Goal: Task Accomplishment & Management: Use online tool/utility

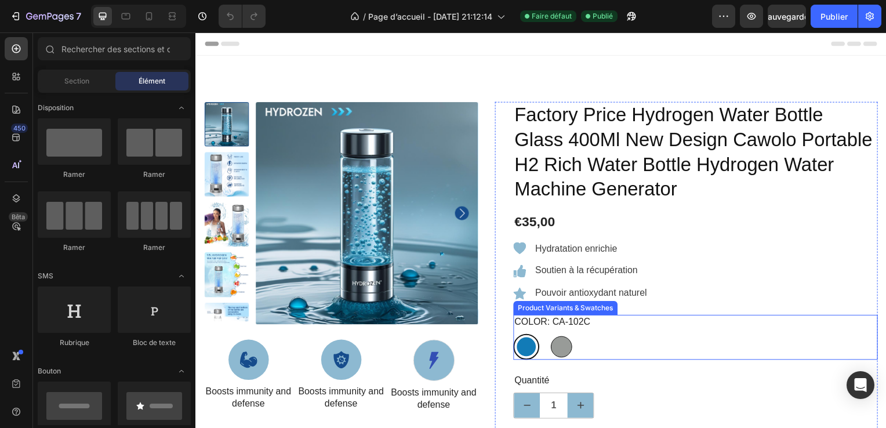
click at [562, 342] on div at bounding box center [563, 349] width 21 height 21
click at [551, 336] on input "Ca-102A Ca-102A" at bounding box center [551, 336] width 1 height 1
radio input "true"
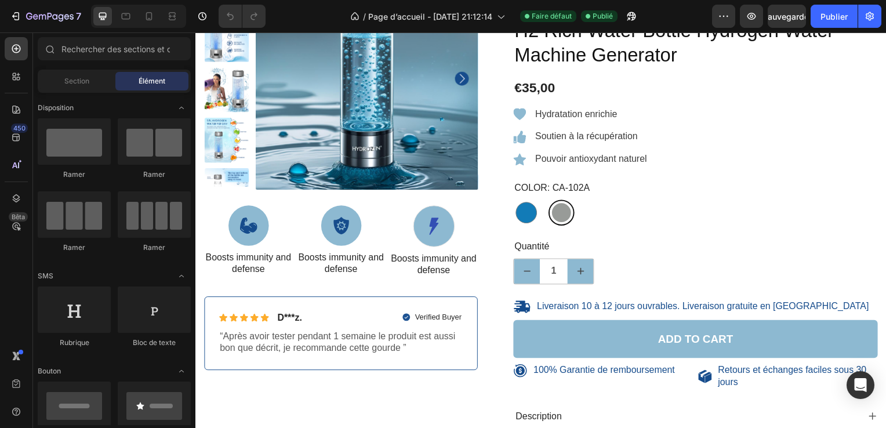
scroll to position [282, 0]
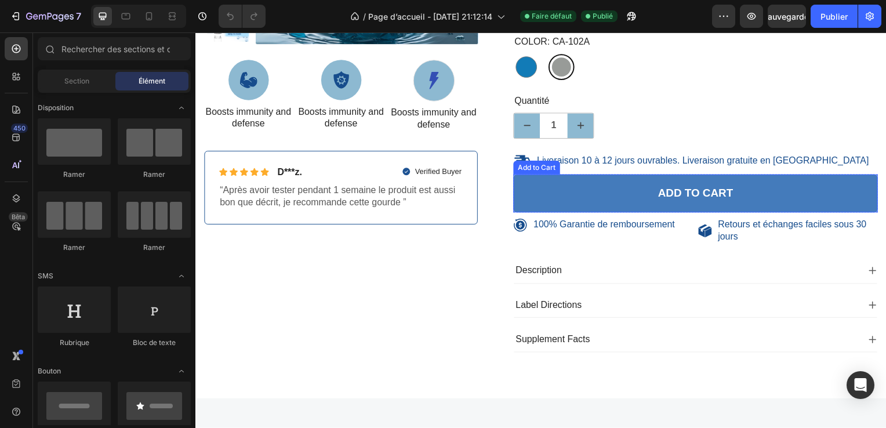
click at [770, 193] on button "Add to cart" at bounding box center [699, 195] width 367 height 39
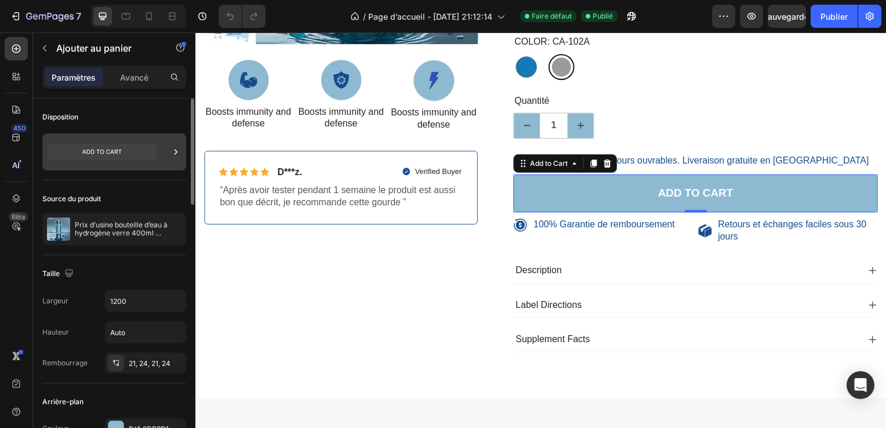
click at [113, 149] on icon at bounding box center [102, 151] width 109 height 17
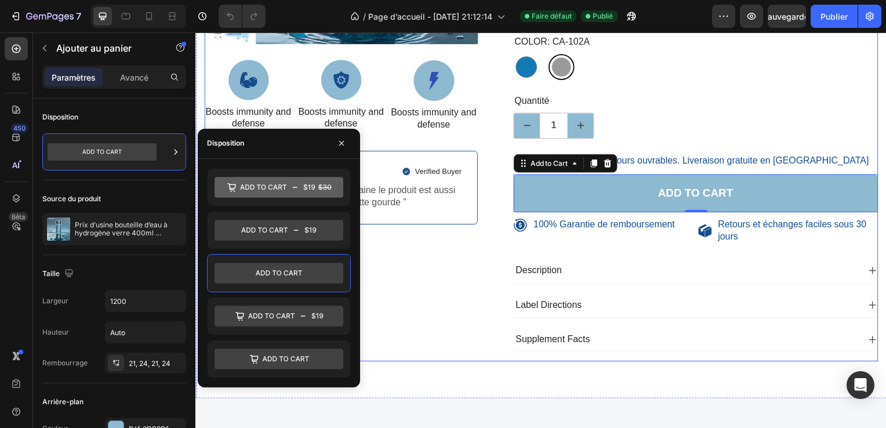
click at [415, 309] on div "100% Money-Back Guarantee Item List 60-Day Easy Returns Item List Row Product I…" at bounding box center [342, 93] width 276 height 544
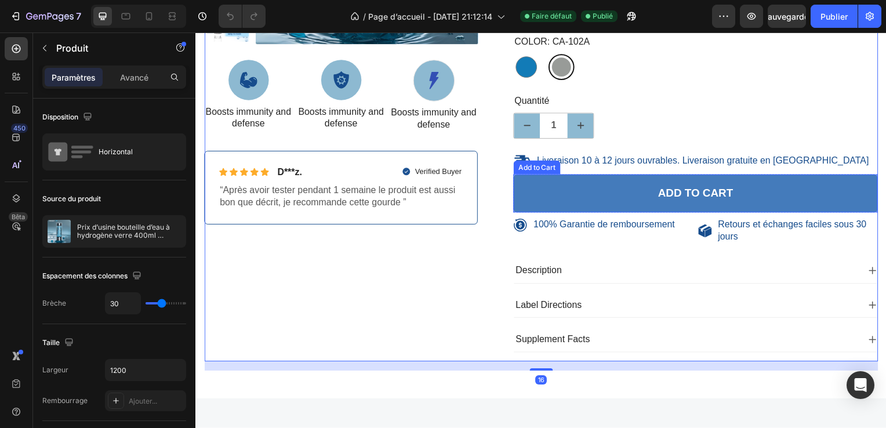
click at [561, 205] on button "Add to cart" at bounding box center [699, 195] width 367 height 39
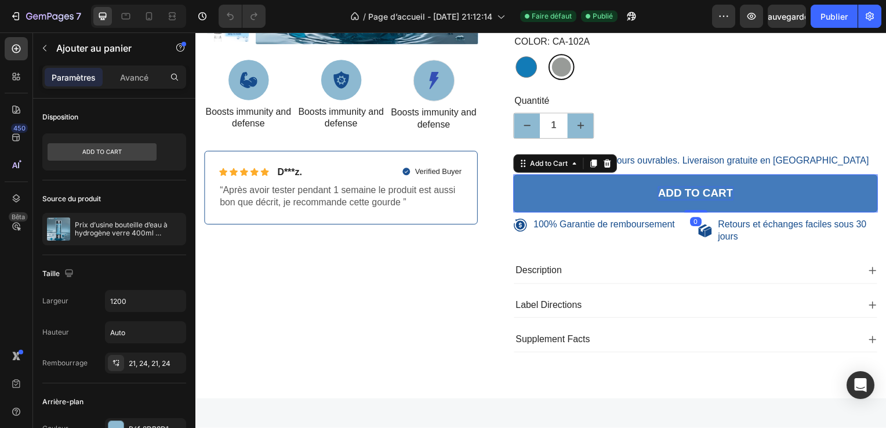
click at [670, 193] on div "Add to cart" at bounding box center [699, 195] width 76 height 15
click at [728, 193] on p "Add to cart" at bounding box center [699, 195] width 76 height 15
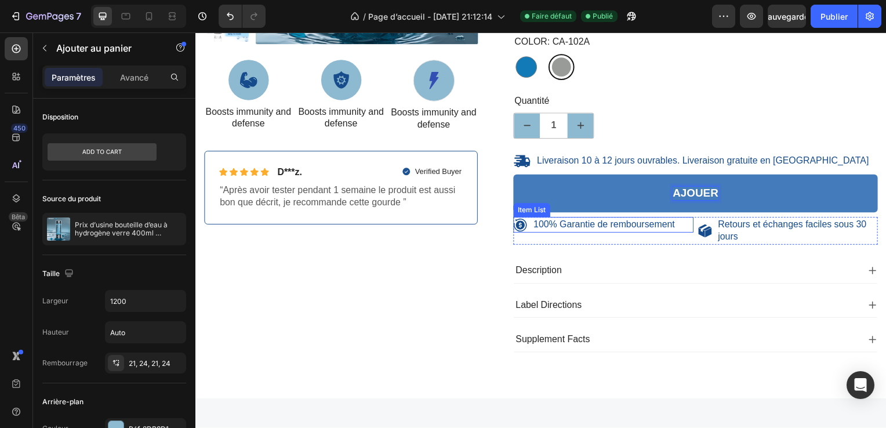
click at [516, 176] on button "Ajouer" at bounding box center [699, 195] width 367 height 39
click at [516, 176] on button "Ajouer au" at bounding box center [699, 195] width 367 height 39
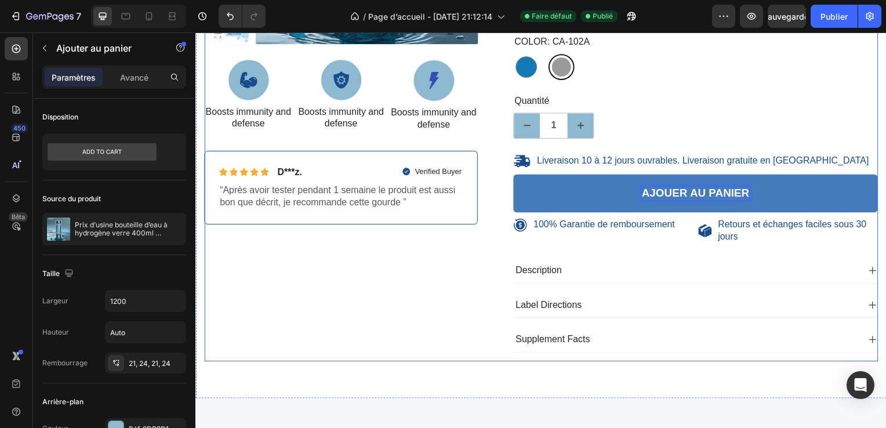
click at [371, 321] on div "100% Money-Back Guarantee Item List 60-Day Easy Returns Item List Row Product I…" at bounding box center [342, 93] width 276 height 544
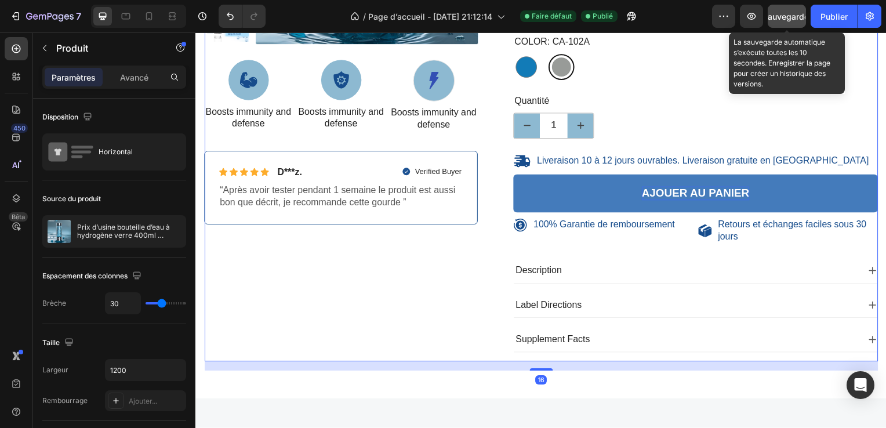
click at [791, 8] on button "Sauvegarder" at bounding box center [787, 16] width 38 height 23
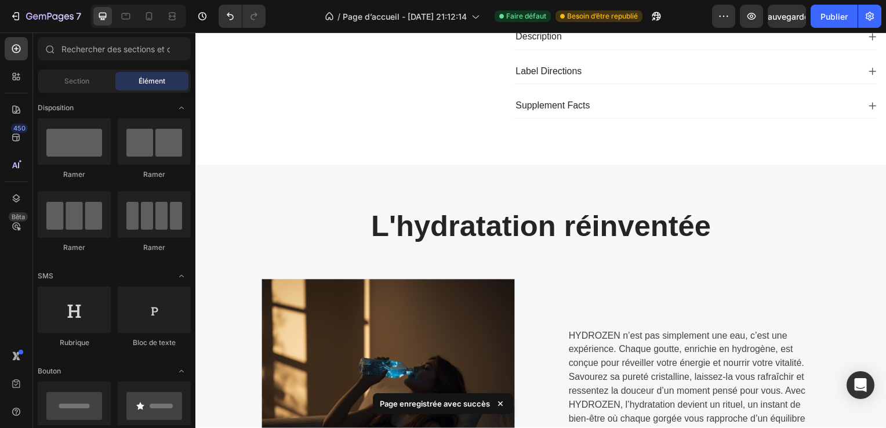
scroll to position [520, 0]
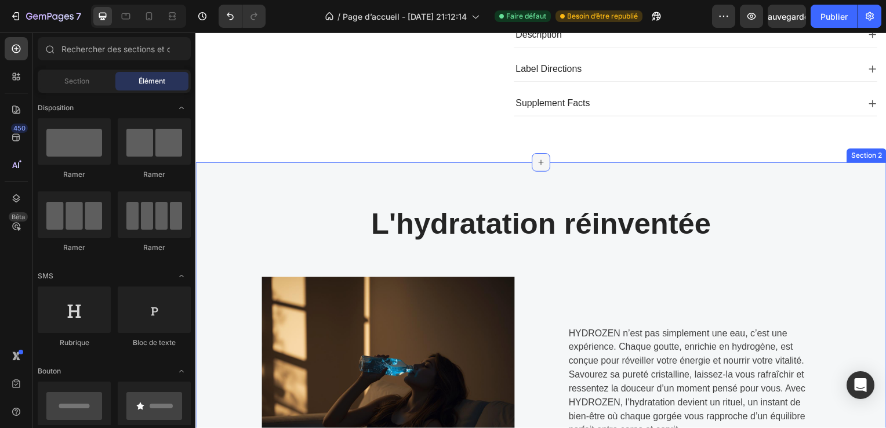
click at [545, 162] on div at bounding box center [543, 163] width 19 height 19
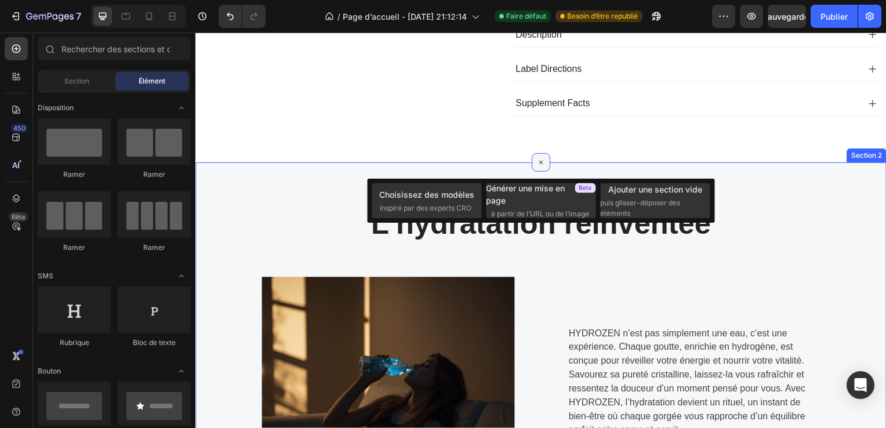
click at [545, 162] on div at bounding box center [543, 163] width 19 height 19
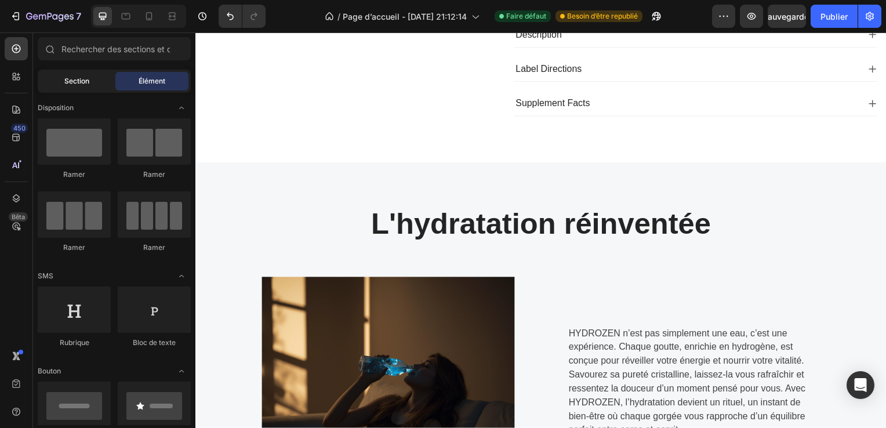
click at [94, 79] on div "Section" at bounding box center [76, 81] width 73 height 19
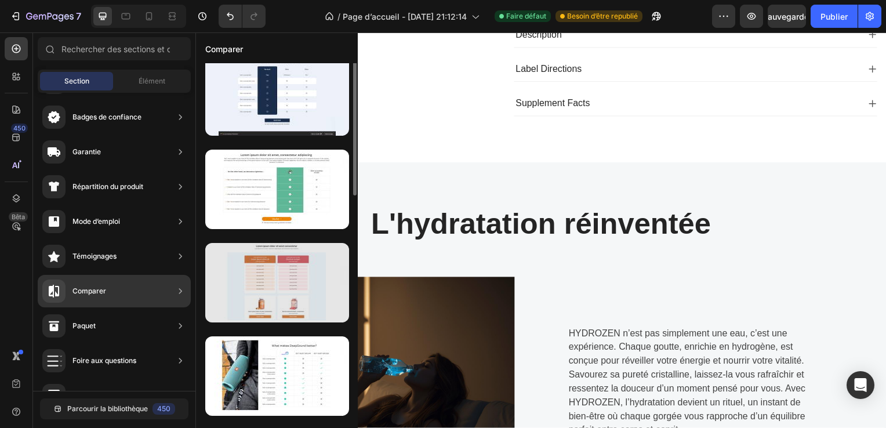
scroll to position [0, 0]
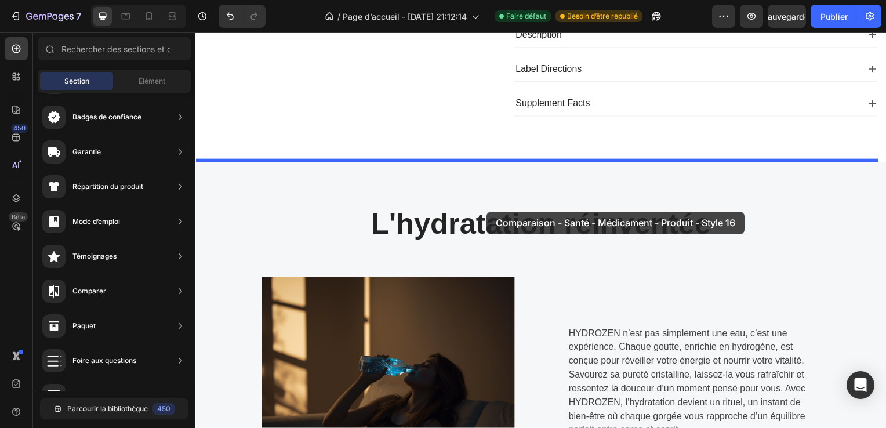
drag, startPoint x: 472, startPoint y: 336, endPoint x: 490, endPoint y: 211, distance: 126.7
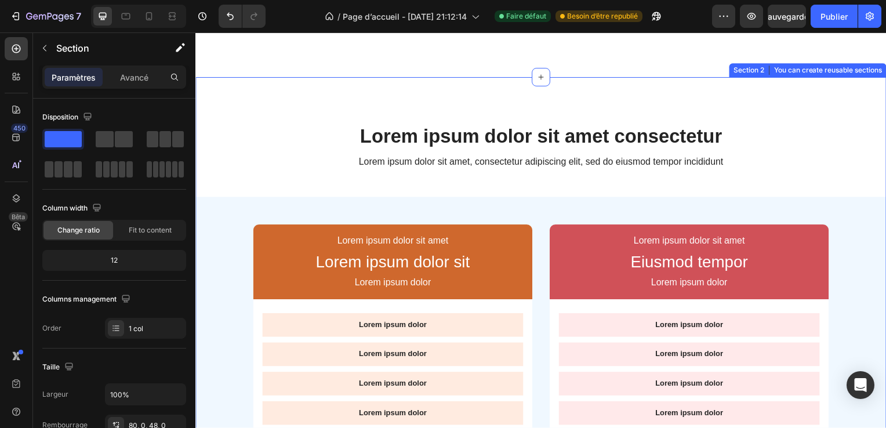
scroll to position [608, 0]
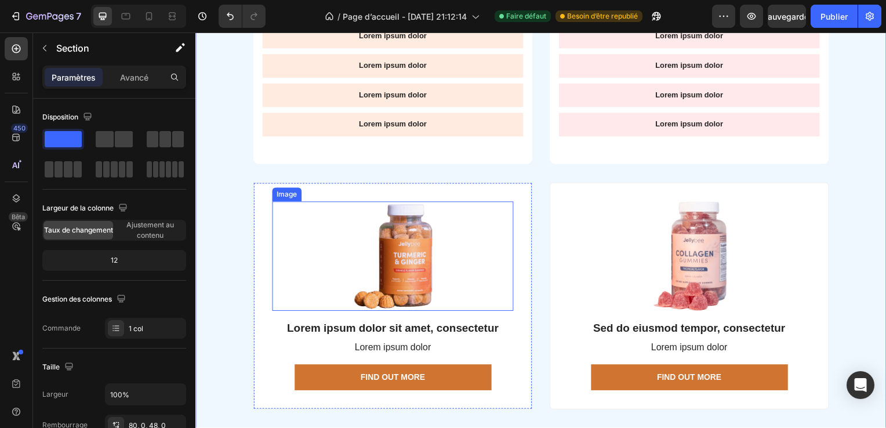
scroll to position [1026, 0]
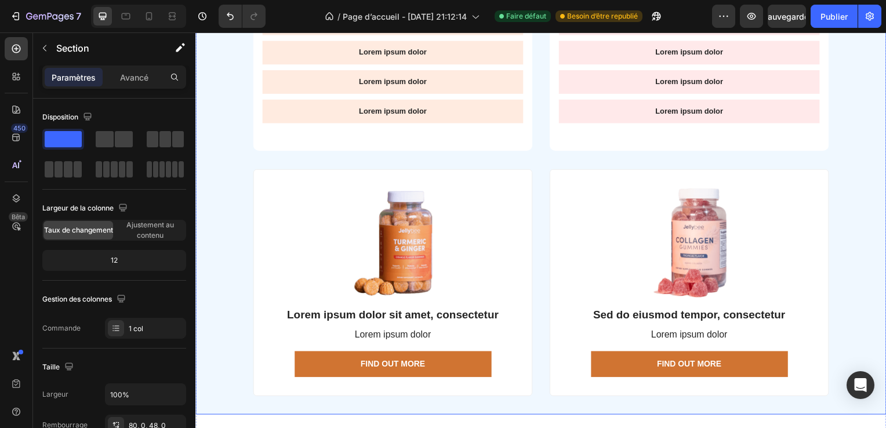
click at [861, 331] on div "Lorem ipsum dolor sit amet Text Block Lorem ipsum dolor sit Text Block Lorem ip…" at bounding box center [544, 98] width 696 height 642
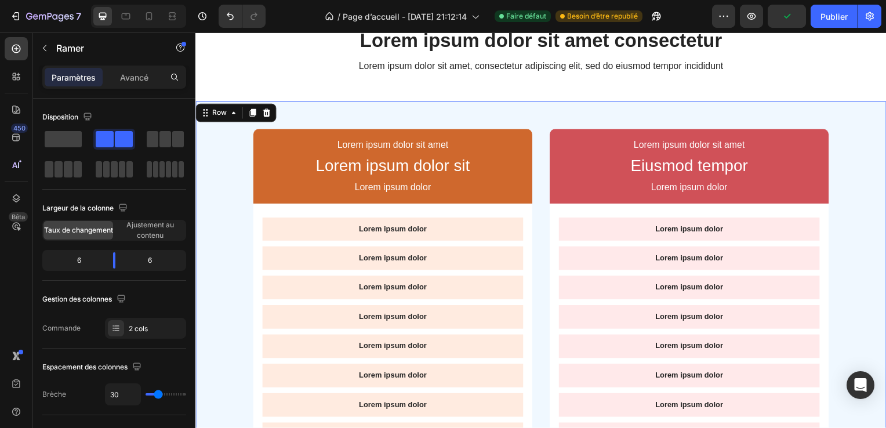
scroll to position [585, 0]
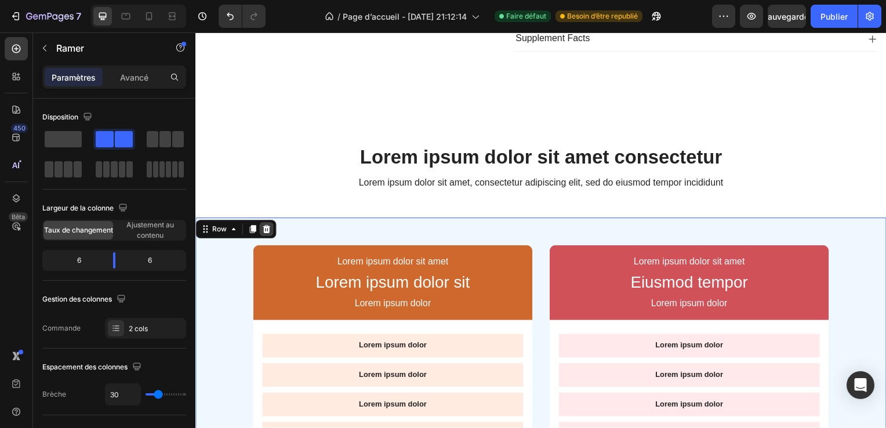
click at [267, 230] on icon at bounding box center [267, 231] width 8 height 8
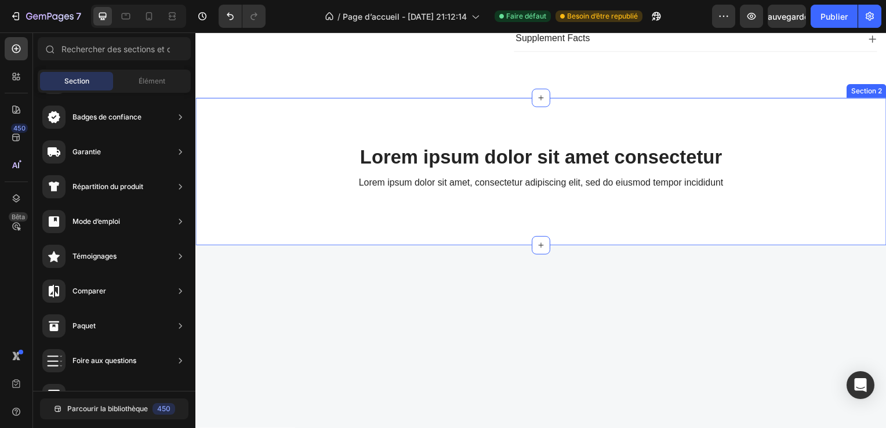
click at [339, 222] on div "Lorem ipsum dolor sit amet consectetur Heading Lorem ipsum dolor sit amet, cons…" at bounding box center [544, 173] width 696 height 149
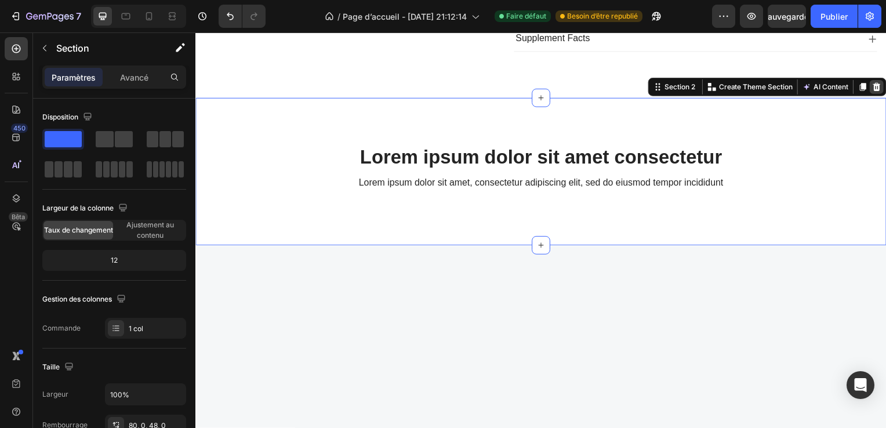
click at [877, 84] on icon at bounding box center [881, 87] width 9 height 9
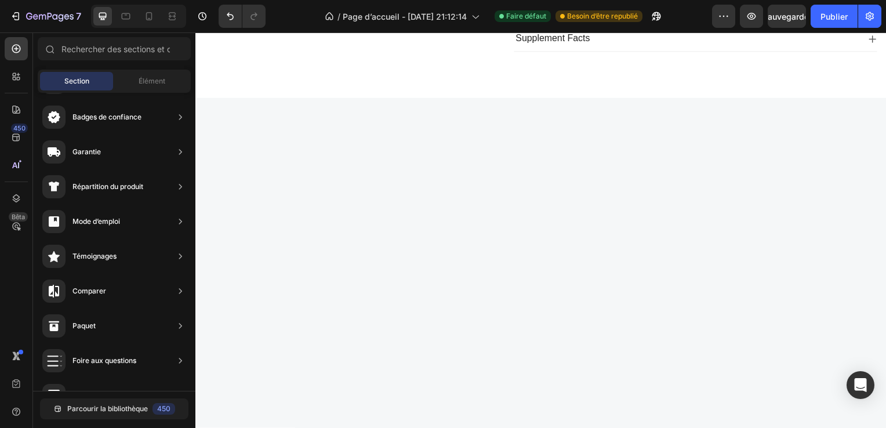
click at [714, 209] on div at bounding box center [544, 304] width 696 height 411
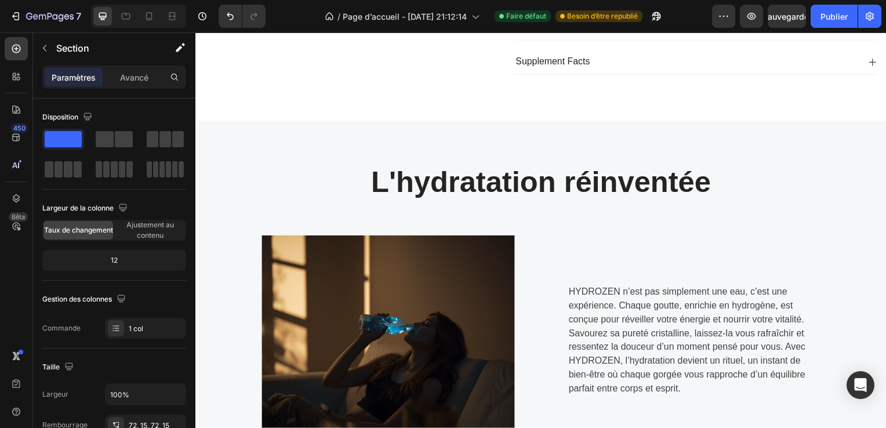
scroll to position [538, 0]
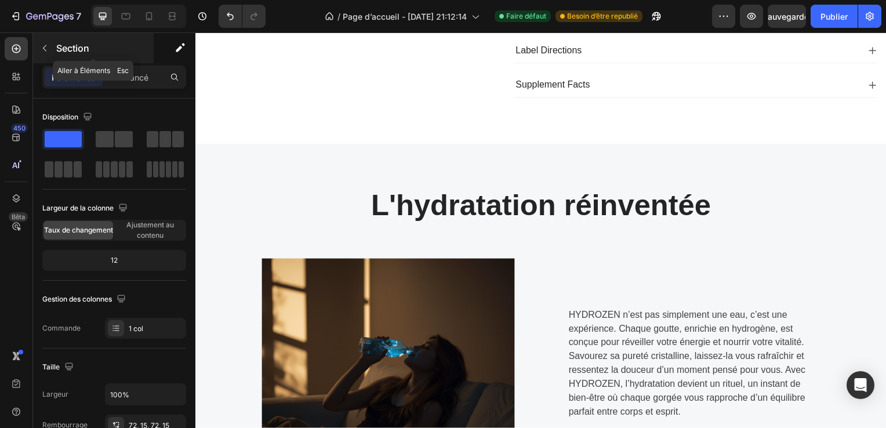
click at [48, 42] on button "button" at bounding box center [44, 48] width 19 height 19
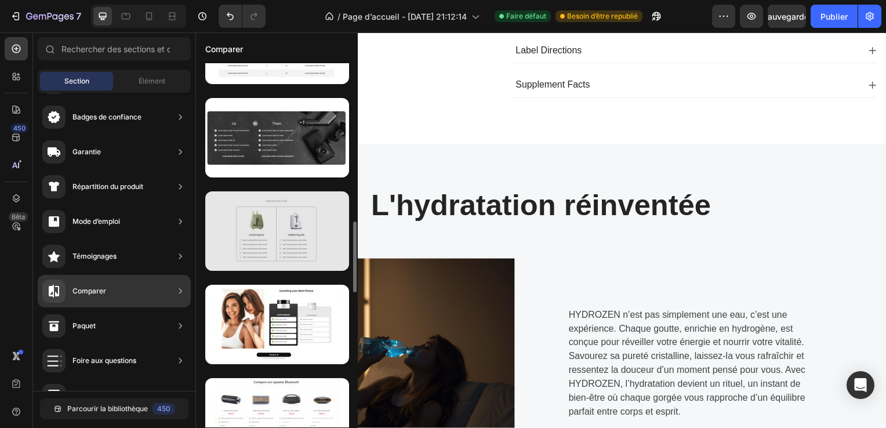
scroll to position [827, 0]
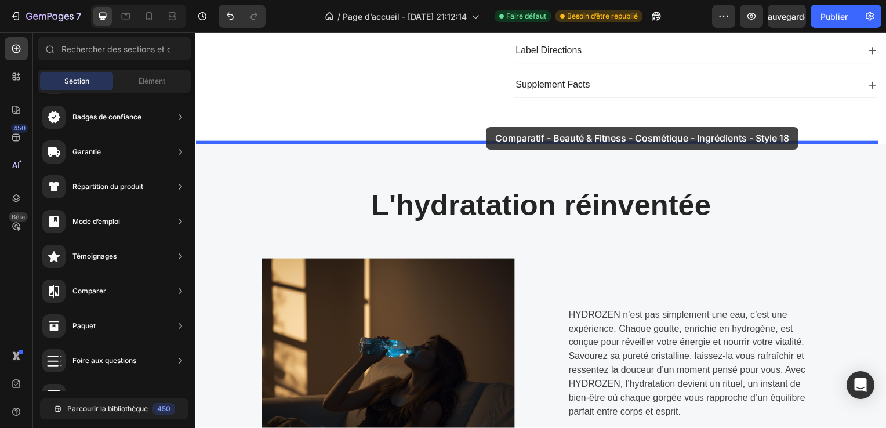
drag, startPoint x: 468, startPoint y: 353, endPoint x: 488, endPoint y: 128, distance: 226.6
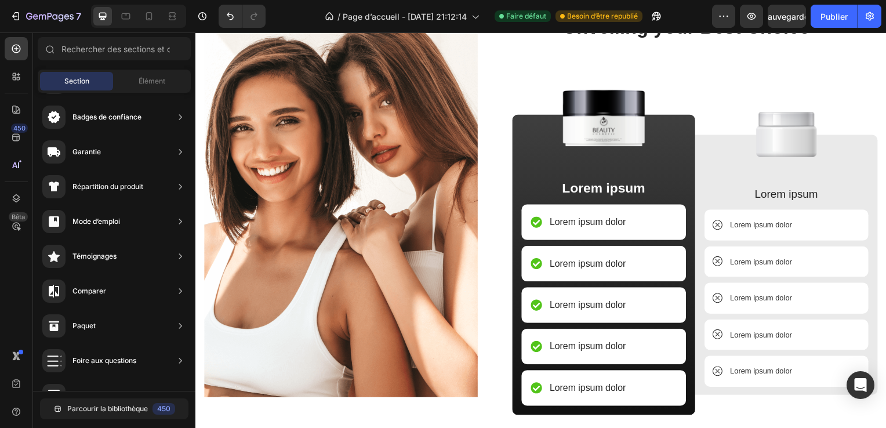
scroll to position [493, 0]
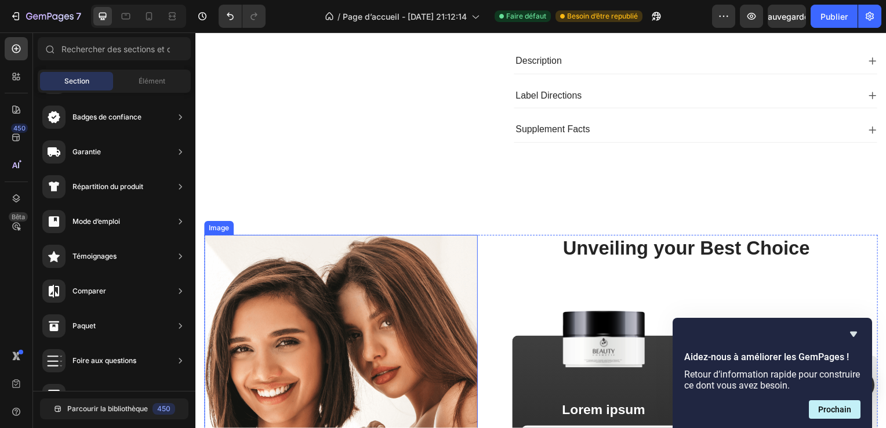
click at [395, 292] on img at bounding box center [342, 430] width 276 height 386
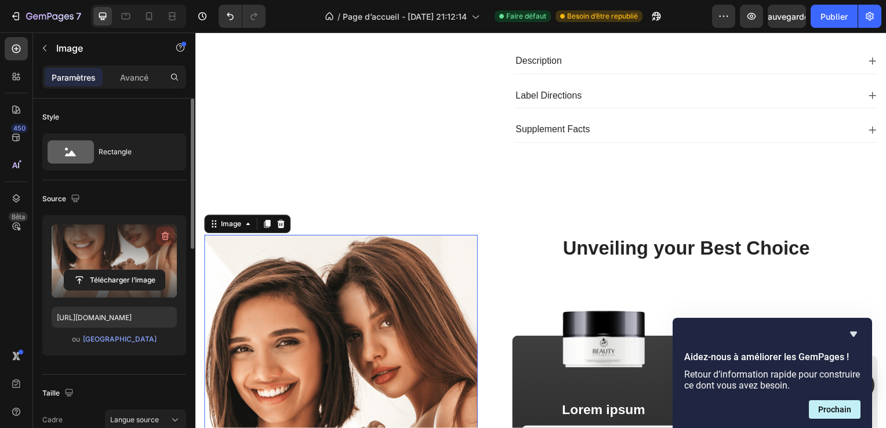
click at [162, 238] on icon "button" at bounding box center [166, 236] width 12 height 12
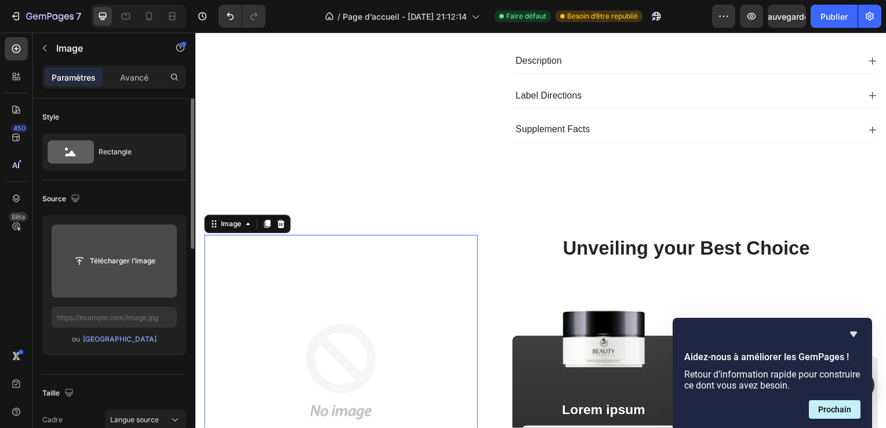
click at [123, 258] on input "file" at bounding box center [114, 261] width 100 height 20
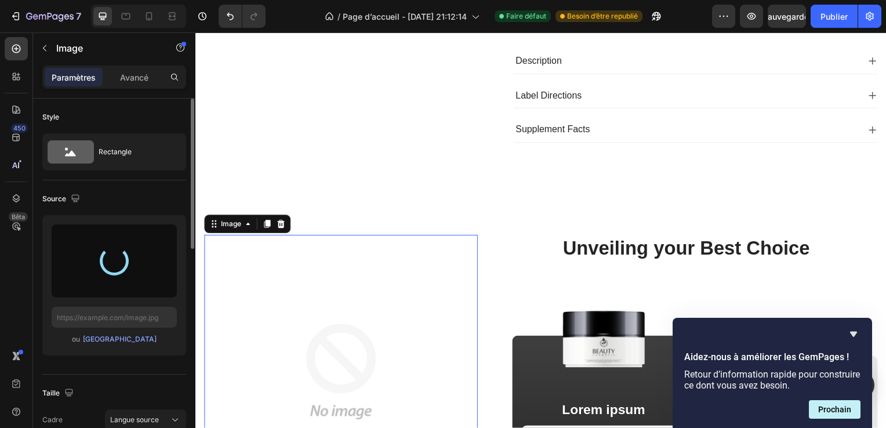
type input "[URL][DOMAIN_NAME]"
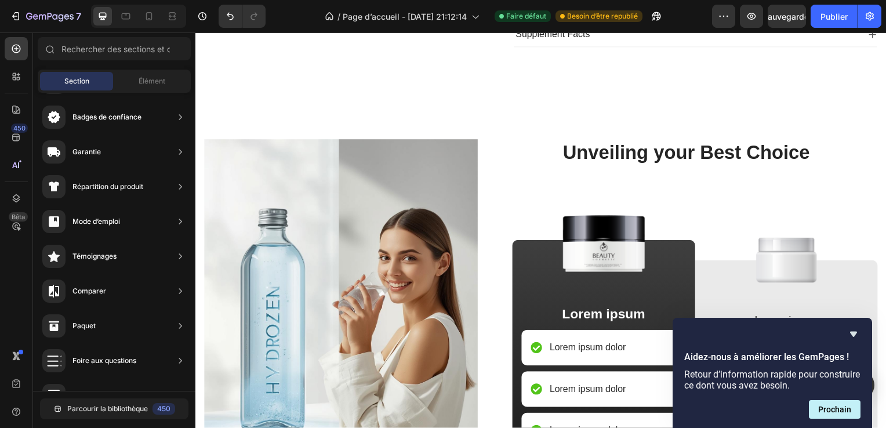
scroll to position [605, 0]
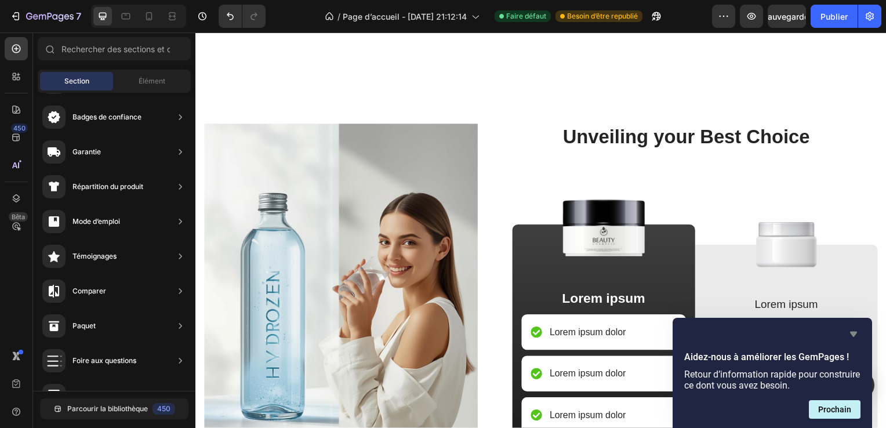
click at [855, 333] on icon "Masquer l’enquête" at bounding box center [854, 334] width 7 height 5
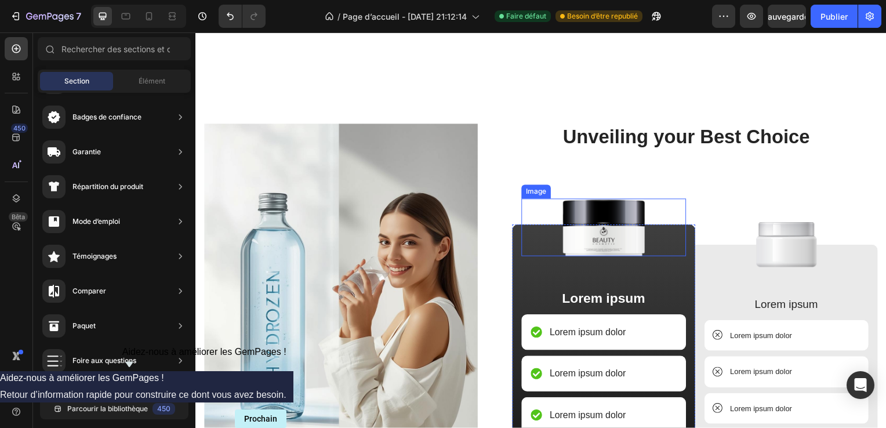
click at [588, 220] on img at bounding box center [607, 229] width 94 height 58
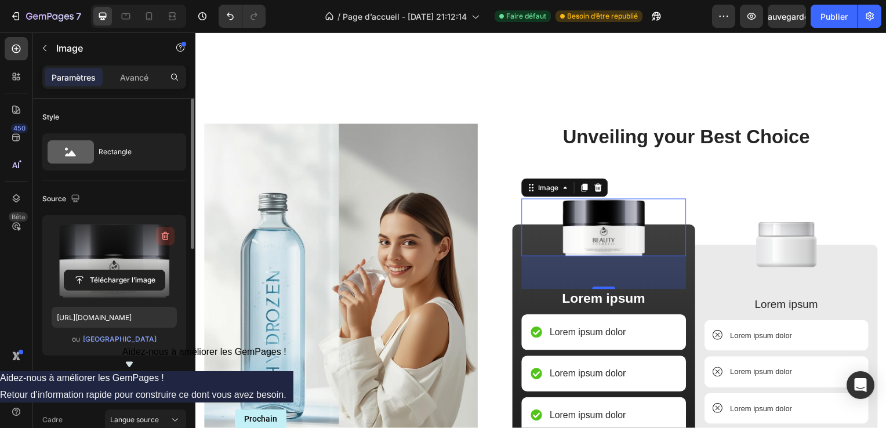
click at [169, 233] on icon "button" at bounding box center [166, 236] width 12 height 12
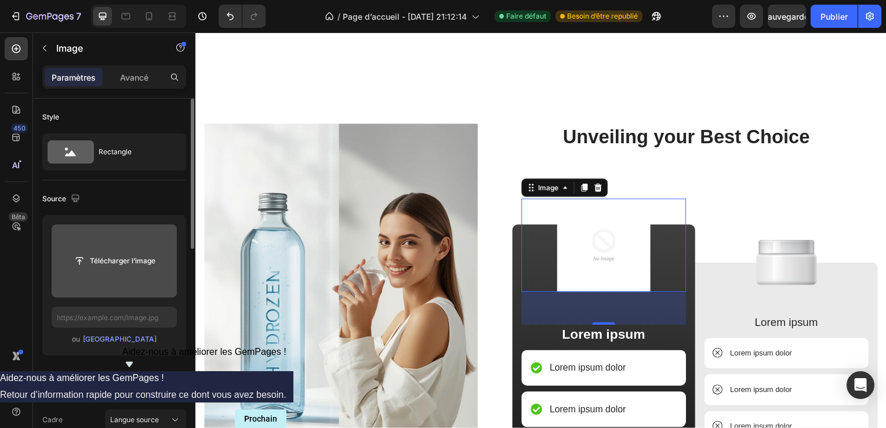
click at [106, 266] on input "file" at bounding box center [114, 261] width 100 height 20
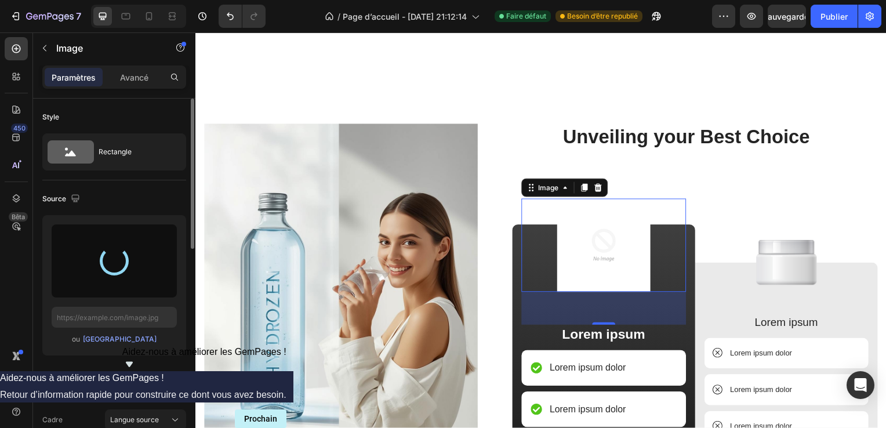
type input "[URL][DOMAIN_NAME]"
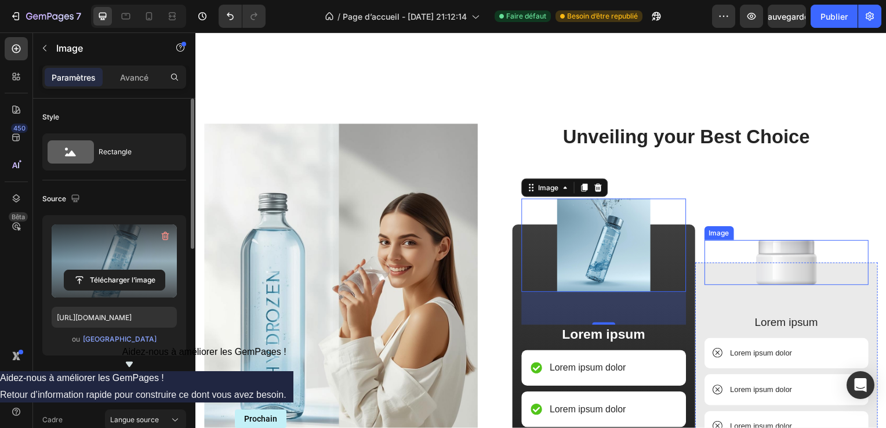
click at [786, 258] on img at bounding box center [791, 264] width 61 height 45
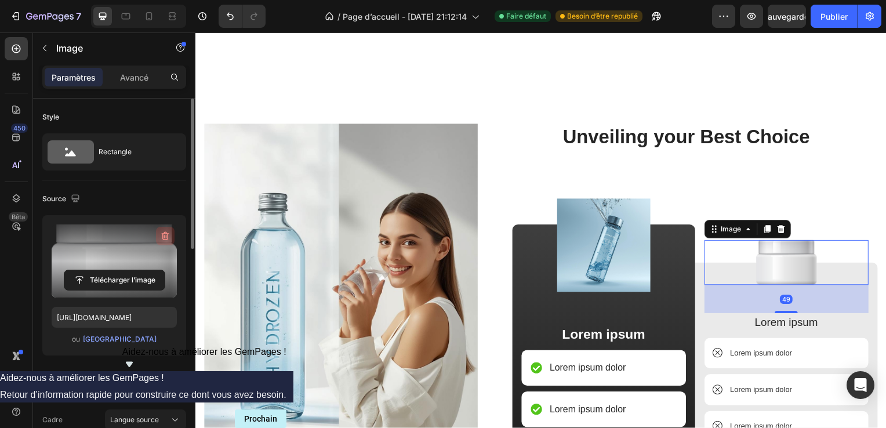
click at [160, 234] on icon "button" at bounding box center [166, 236] width 12 height 12
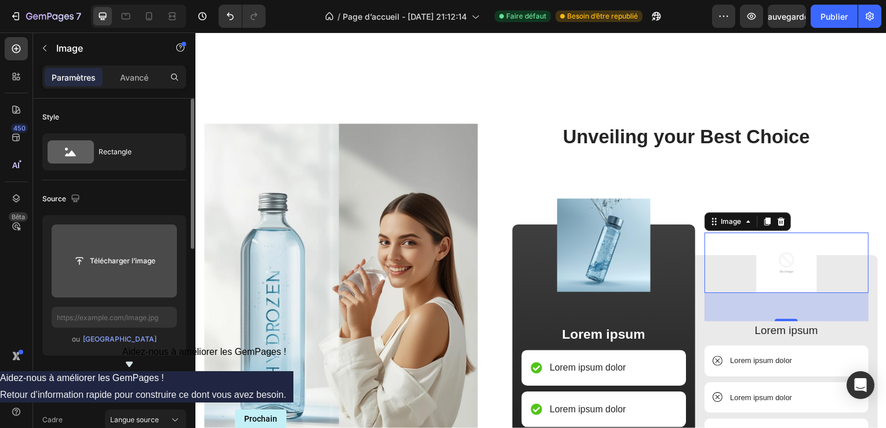
click at [102, 258] on input "file" at bounding box center [114, 261] width 100 height 20
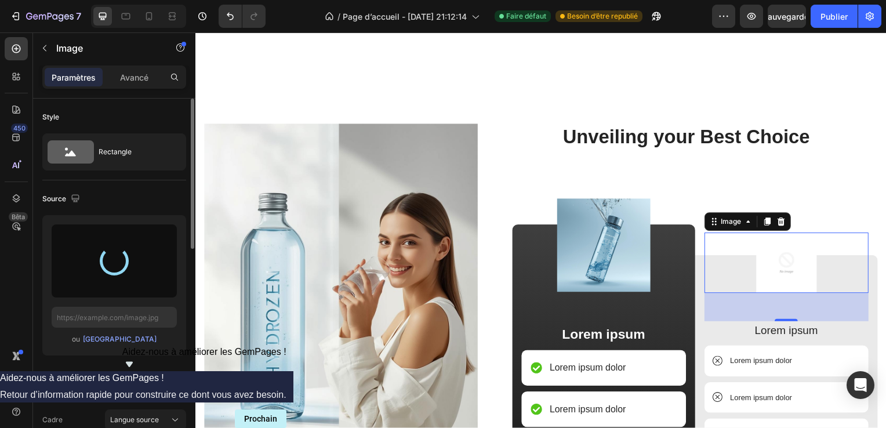
type input "[URL][DOMAIN_NAME]"
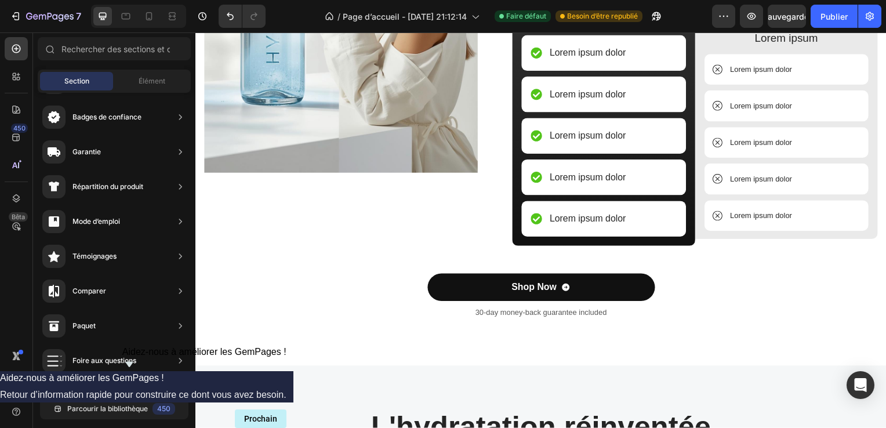
scroll to position [943, 0]
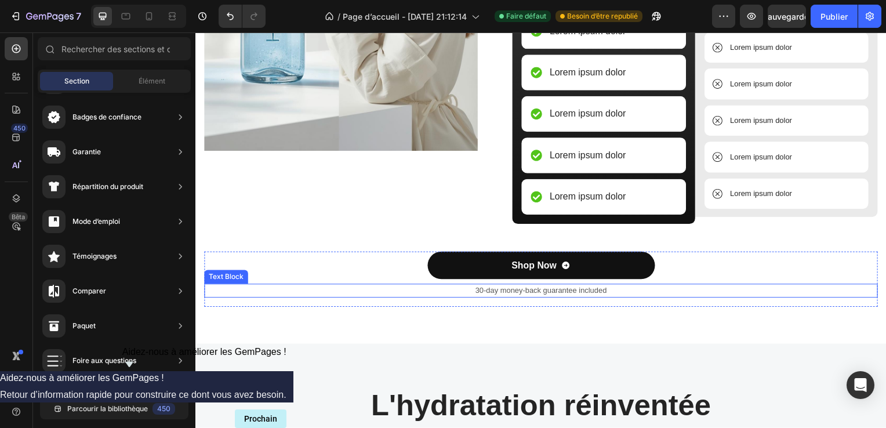
click at [600, 291] on p "30-day money-back guarantee included" at bounding box center [543, 293] width 676 height 12
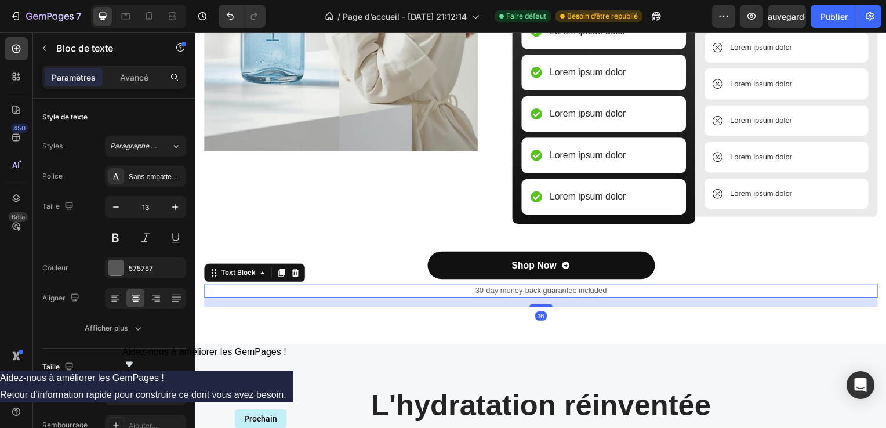
click at [619, 291] on p "30-day money-back guarantee included" at bounding box center [543, 293] width 676 height 12
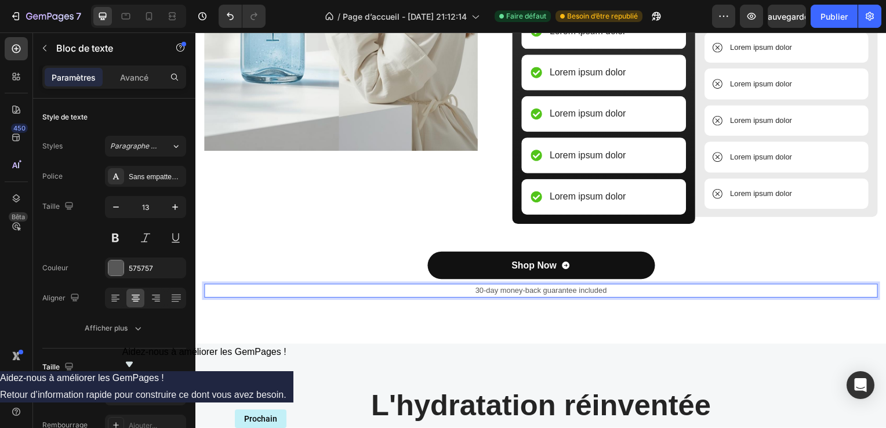
click at [619, 291] on p "30-day money-back guarantee included" at bounding box center [543, 293] width 676 height 12
click at [519, 342] on div "Image Unveiling your Best Choice Heading Image Lorem ipsum Text Block Lorem ips…" at bounding box center [544, 42] width 696 height 607
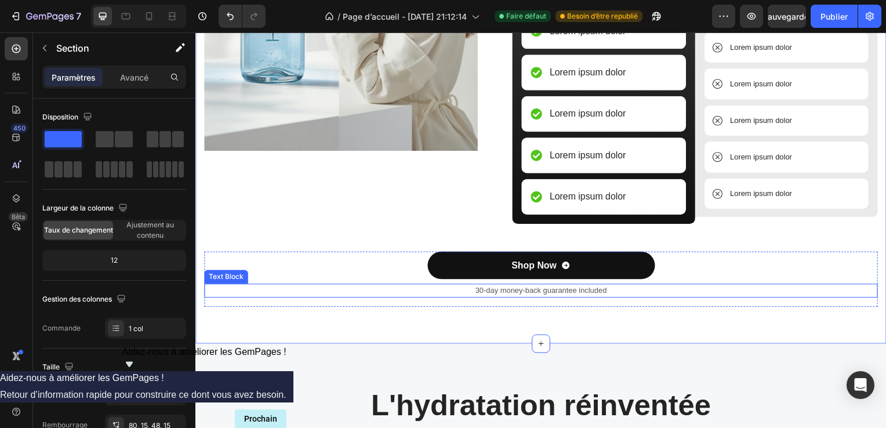
click at [452, 295] on p "30-day money-back guarantee included" at bounding box center [543, 293] width 676 height 12
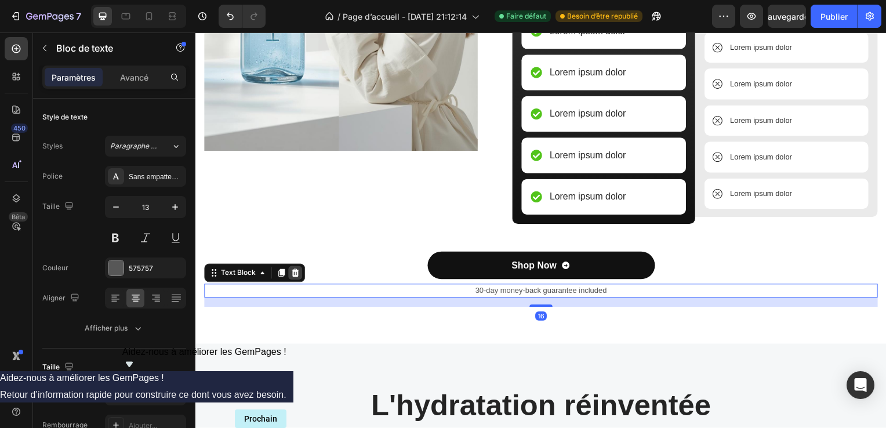
click at [295, 274] on icon at bounding box center [296, 275] width 8 height 8
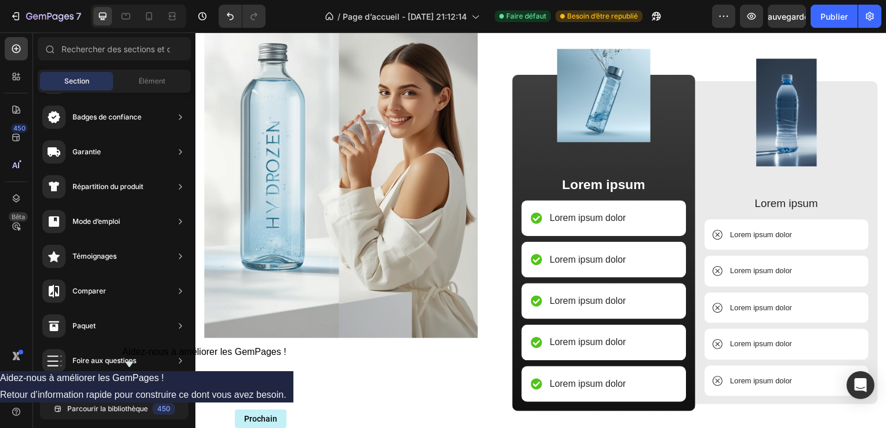
scroll to position [761, 0]
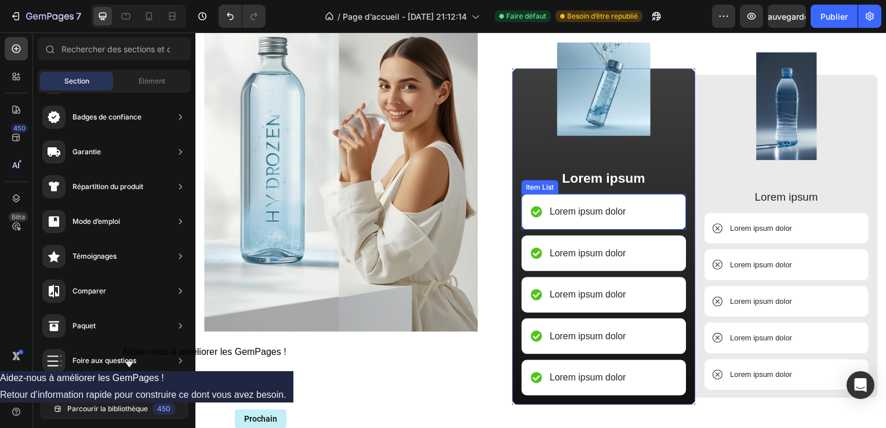
click at [578, 209] on p "Lorem ipsum dolor" at bounding box center [590, 214] width 77 height 14
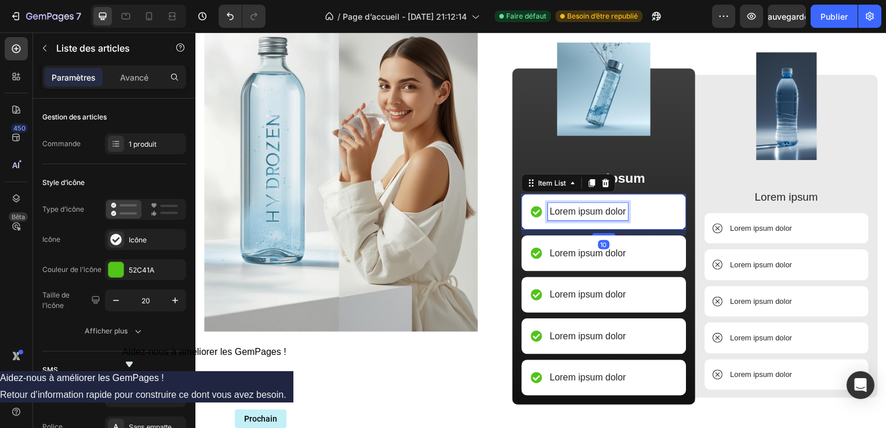
click at [624, 209] on p "Lorem ipsum dolor" at bounding box center [590, 214] width 77 height 14
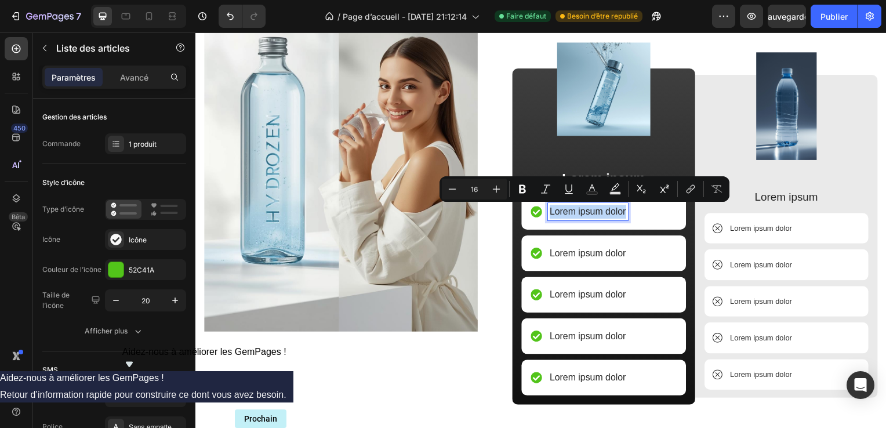
drag, startPoint x: 624, startPoint y: 209, endPoint x: 548, endPoint y: 211, distance: 76.6
click at [551, 211] on div "Lorem ipsum dolor" at bounding box center [591, 213] width 81 height 17
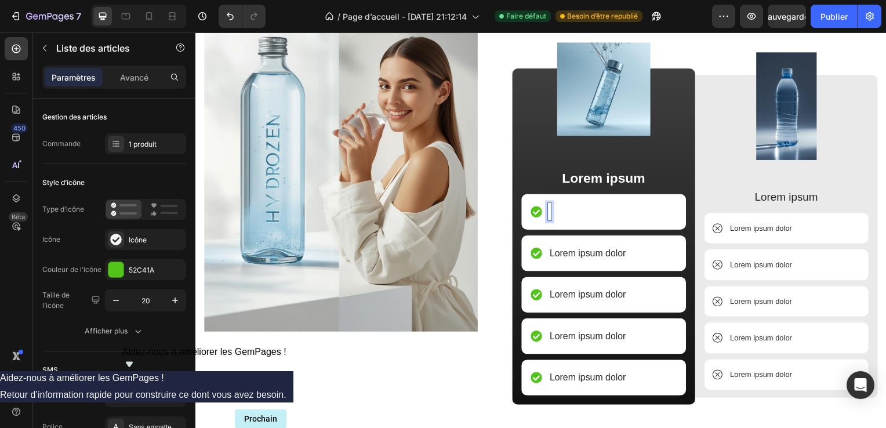
scroll to position [757, 0]
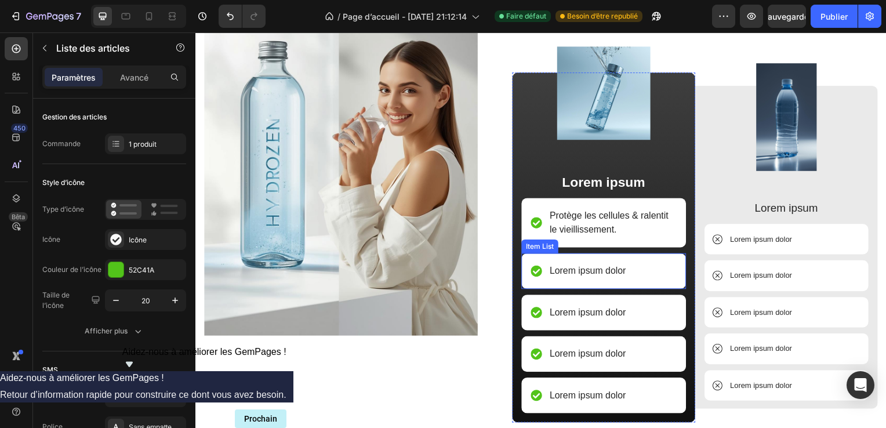
click at [647, 266] on div "Lorem ipsum dolor" at bounding box center [607, 273] width 166 height 36
click at [625, 273] on p "Lorem ipsum dolor" at bounding box center [590, 273] width 77 height 14
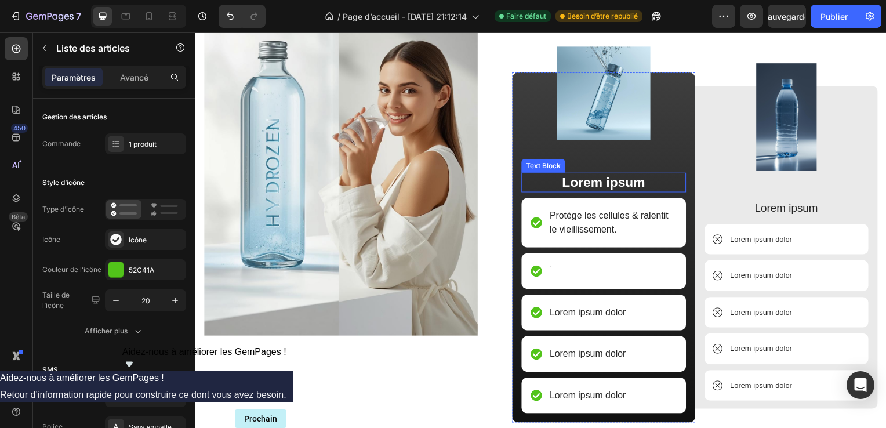
scroll to position [752, 0]
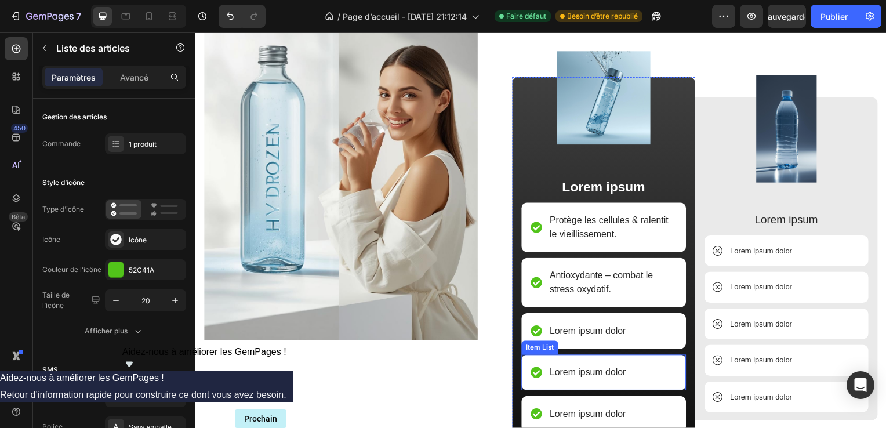
click at [663, 378] on div "Lorem ipsum dolor" at bounding box center [607, 375] width 166 height 36
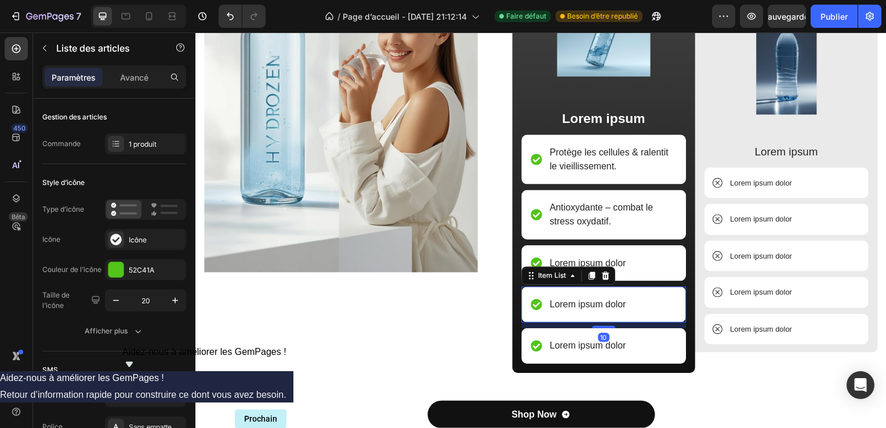
scroll to position [821, 0]
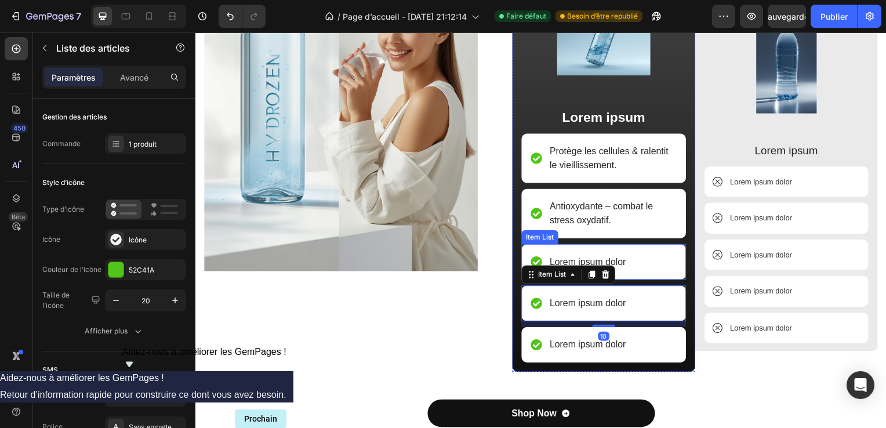
click at [621, 258] on p "Lorem ipsum dolor" at bounding box center [590, 264] width 77 height 14
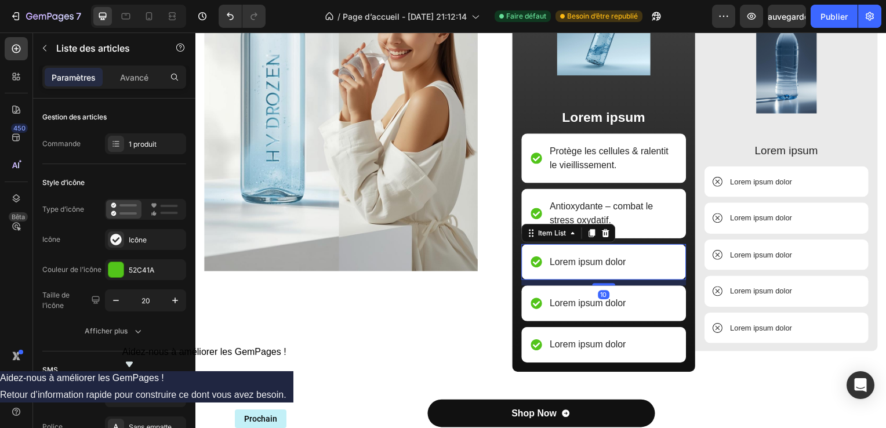
click at [625, 258] on p "Lorem ipsum dolor" at bounding box center [590, 264] width 77 height 14
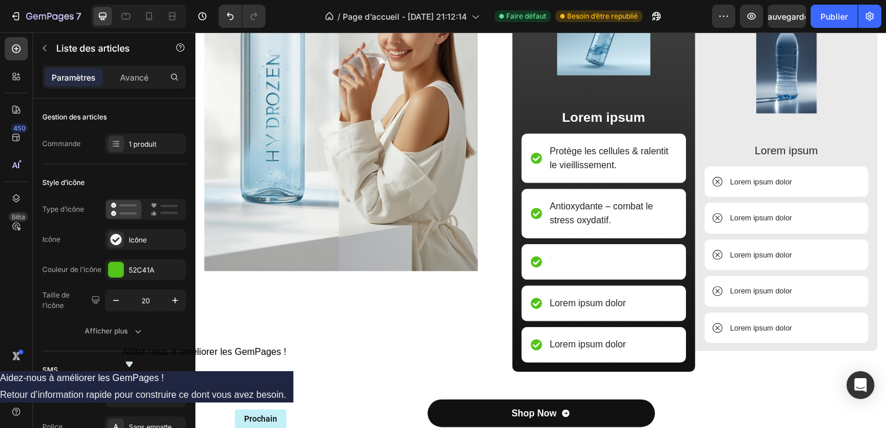
scroll to position [817, 0]
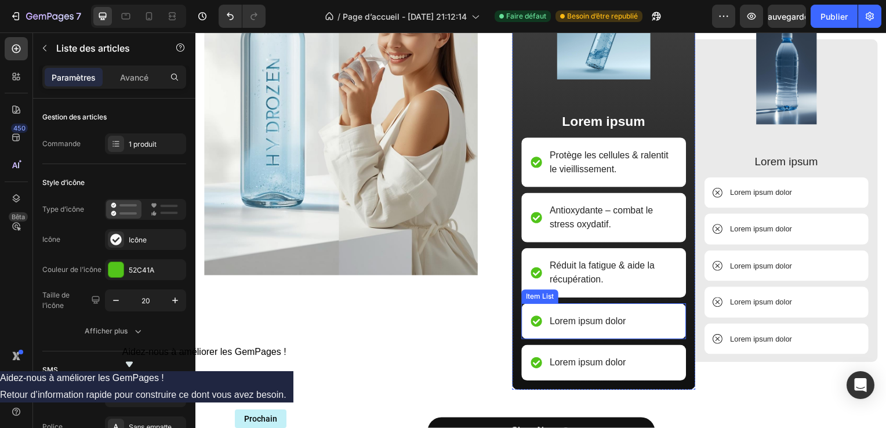
click at [563, 320] on p "Lorem ipsum dolor" at bounding box center [590, 324] width 77 height 14
click at [621, 323] on p "Lorem ipsum dolor" at bounding box center [590, 324] width 77 height 14
click at [626, 322] on div "Lorem ipsum dolor" at bounding box center [591, 323] width 81 height 17
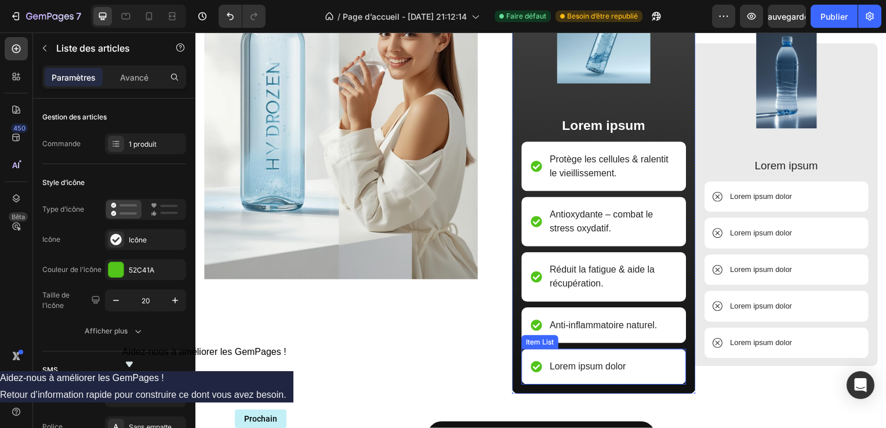
click at [553, 368] on p "Lorem ipsum dolor" at bounding box center [590, 370] width 77 height 14
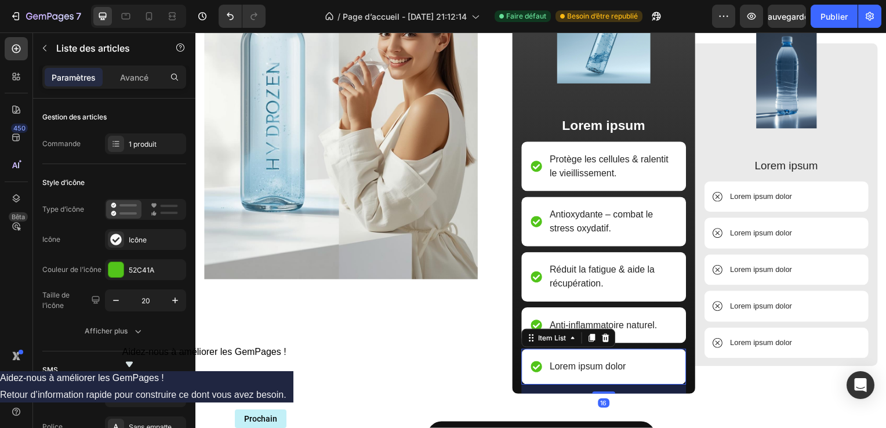
click at [553, 368] on p "Lorem ipsum dolor" at bounding box center [590, 370] width 77 height 14
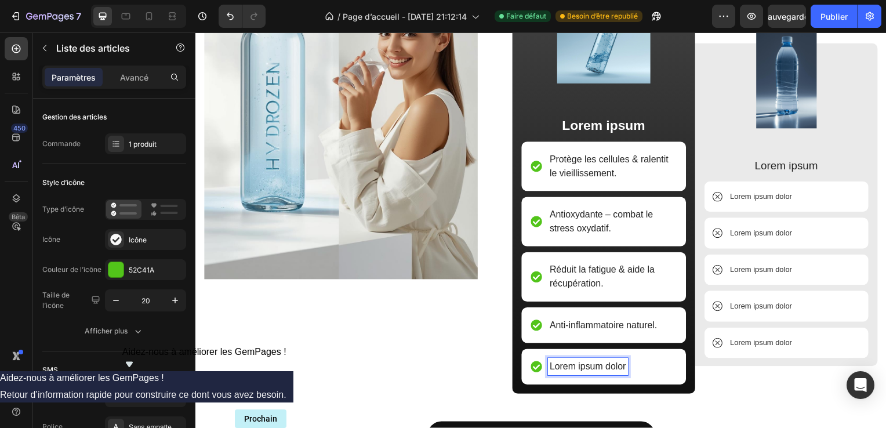
click at [553, 368] on p "Lorem ipsum dolor" at bounding box center [590, 370] width 77 height 14
click at [577, 364] on p "ipsum dolor" at bounding box center [576, 370] width 48 height 14
click at [568, 366] on p "ipsum" at bounding box center [564, 370] width 25 height 14
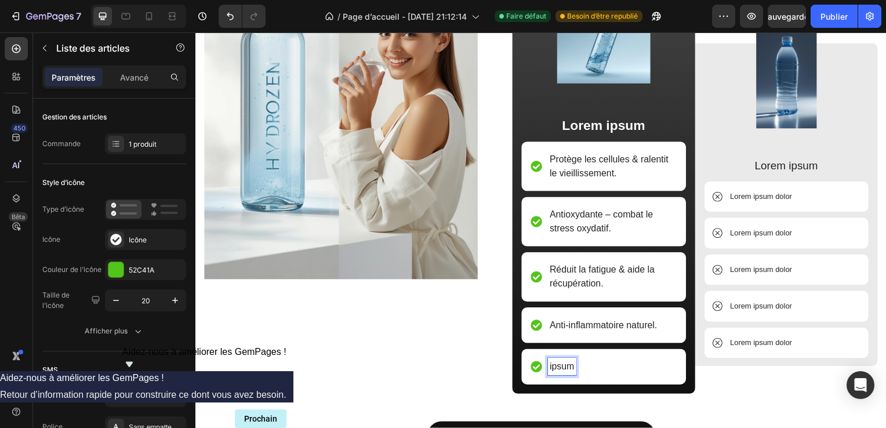
click at [568, 366] on p "ipsum" at bounding box center [564, 370] width 25 height 14
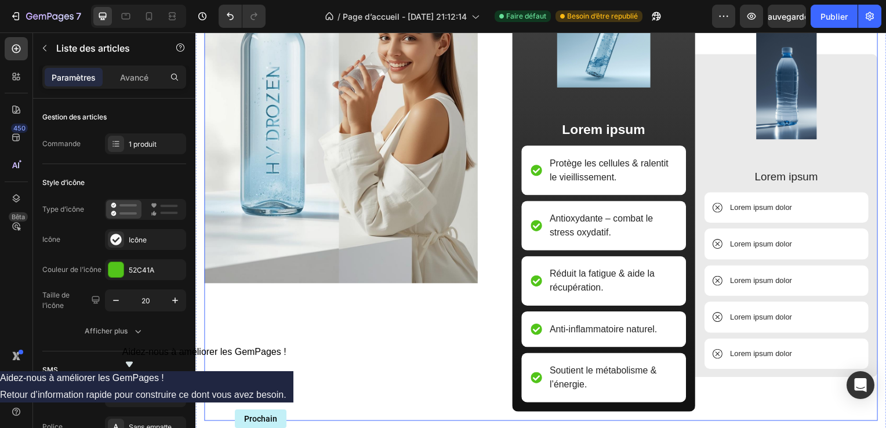
click at [439, 364] on div "Image" at bounding box center [342, 171] width 276 height 505
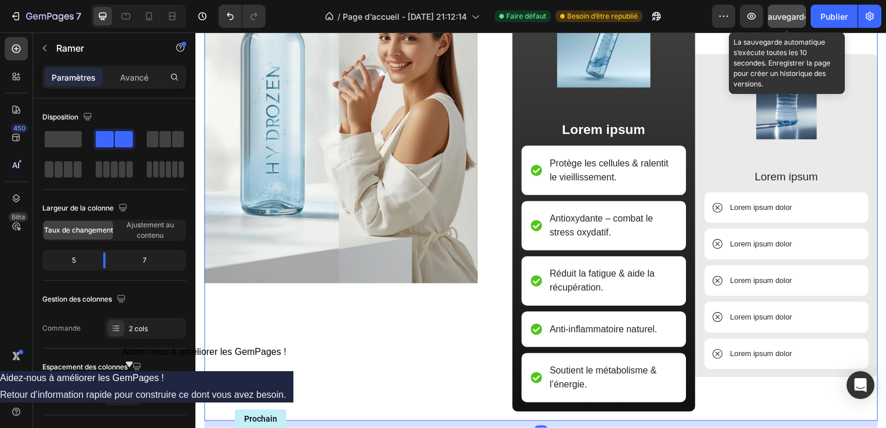
click at [783, 22] on div "Sauvegarder" at bounding box center [787, 16] width 49 height 12
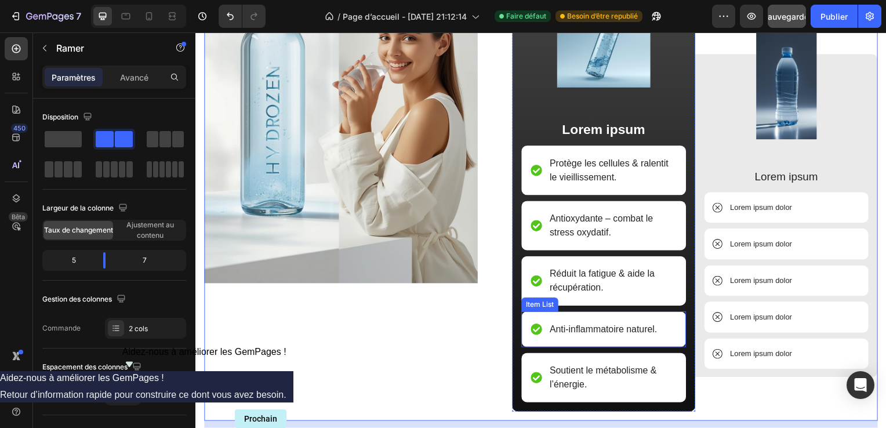
click at [653, 330] on p "Anti-inflammatoire naturel." at bounding box center [606, 332] width 108 height 14
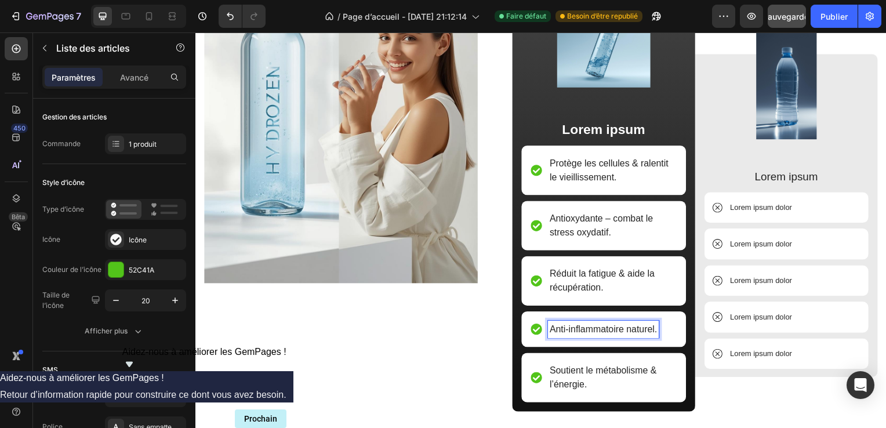
click at [653, 330] on p "Anti-inflammatoire naturel." at bounding box center [606, 332] width 108 height 14
click at [601, 333] on p "Anti-inflammatoire ." at bounding box center [592, 332] width 80 height 14
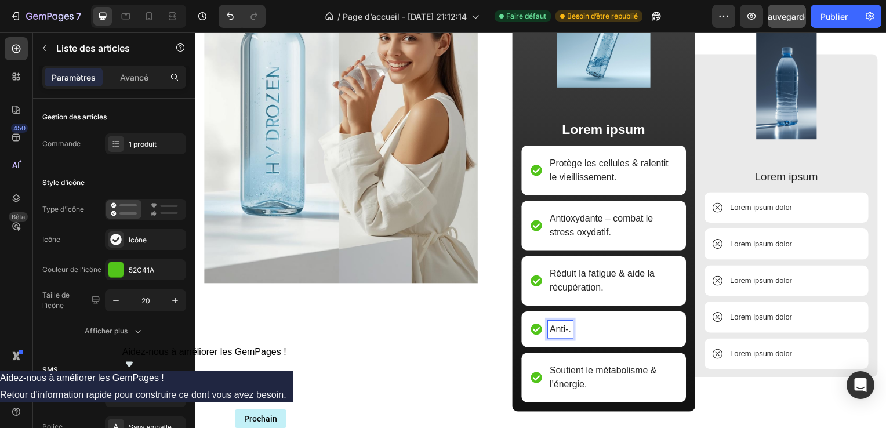
click at [563, 330] on p "Anti-." at bounding box center [562, 332] width 21 height 14
click at [553, 330] on p "-." at bounding box center [555, 332] width 6 height 14
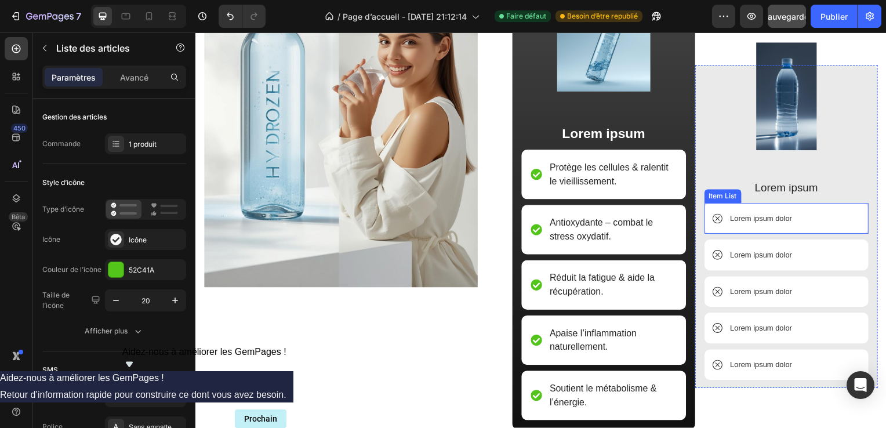
click at [794, 216] on div "Lorem ipsum dolor" at bounding box center [791, 220] width 166 height 31
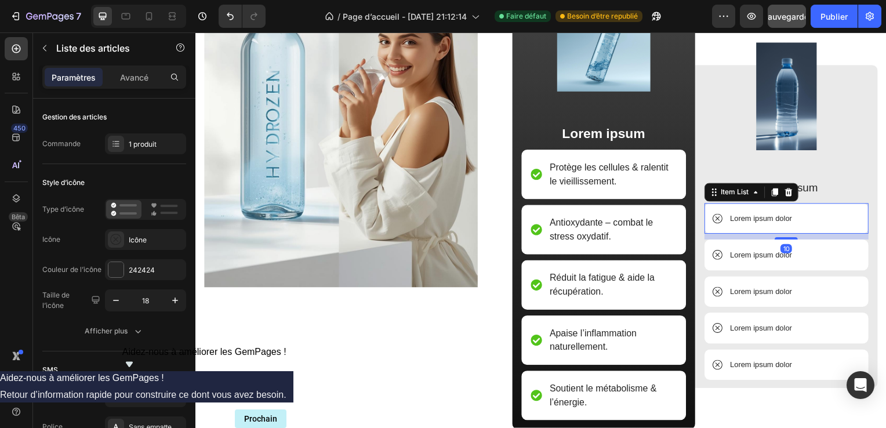
click at [788, 219] on p "Lorem ipsum dolor" at bounding box center [765, 221] width 63 height 12
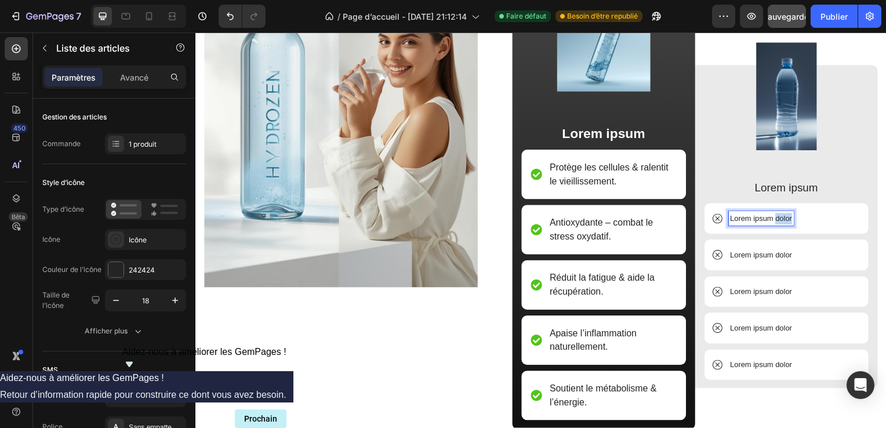
click at [788, 219] on p "Lorem ipsum dolor" at bounding box center [765, 221] width 63 height 12
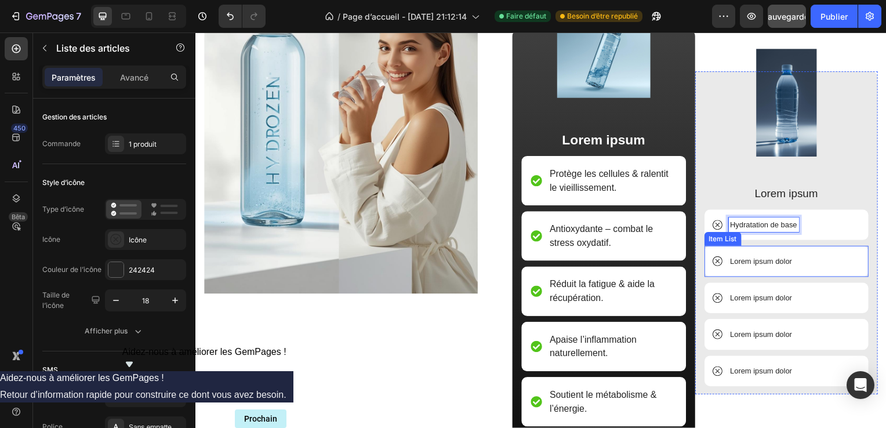
click at [785, 263] on p "Lorem ipsum dolor" at bounding box center [765, 264] width 63 height 12
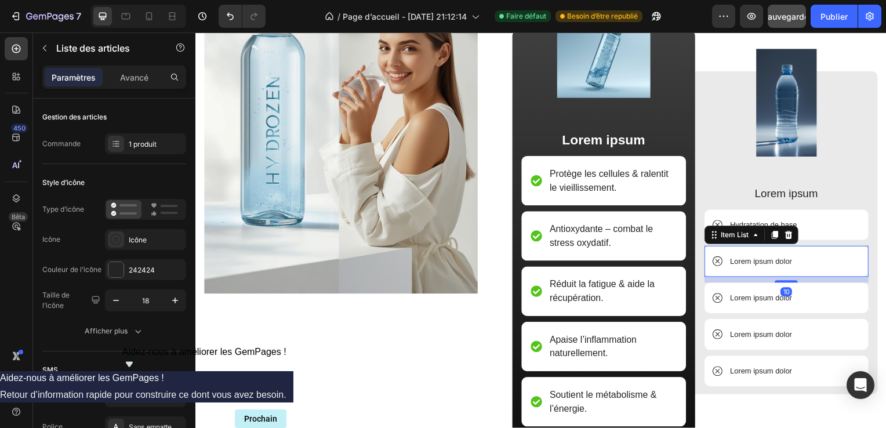
click at [785, 263] on p "Lorem ipsum dolor" at bounding box center [765, 264] width 63 height 12
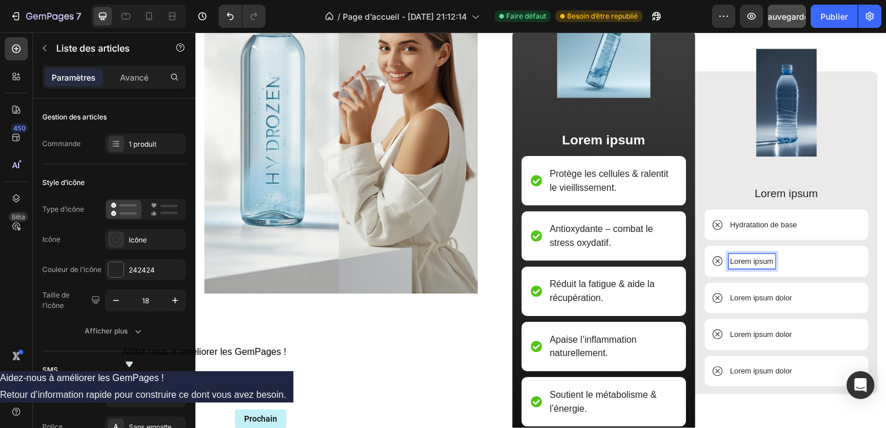
click at [769, 262] on p "Lorem ipsum" at bounding box center [756, 264] width 44 height 12
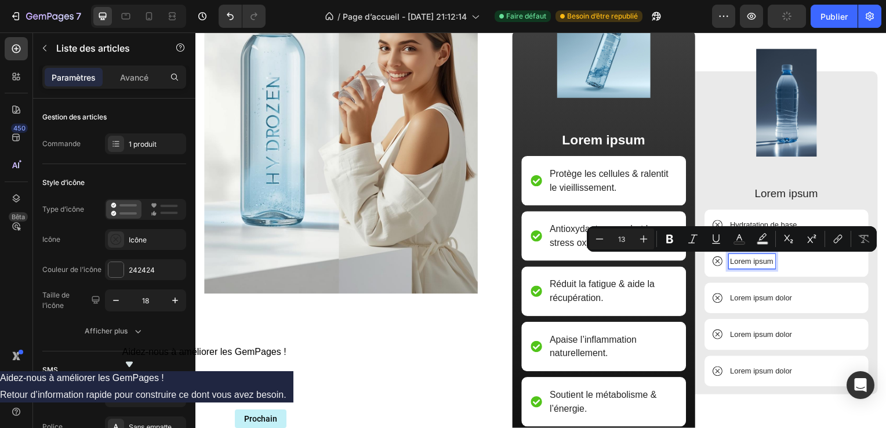
click at [769, 262] on p "Lorem ipsum" at bounding box center [756, 264] width 44 height 12
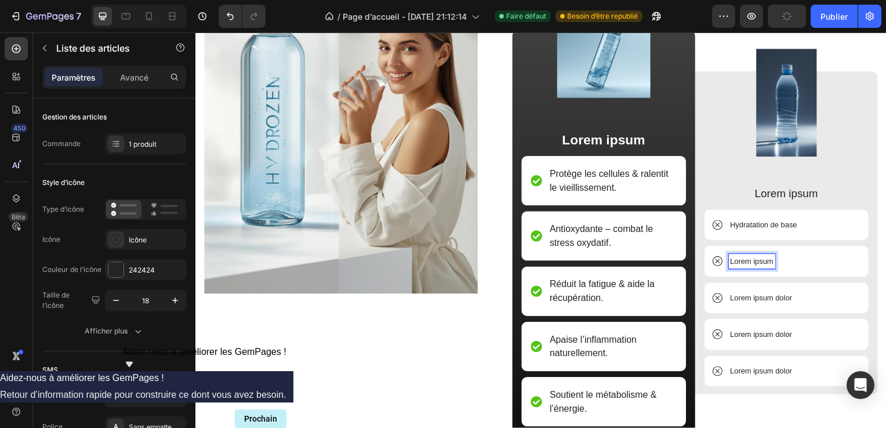
click at [769, 262] on p "Lorem ipsum" at bounding box center [756, 264] width 44 height 12
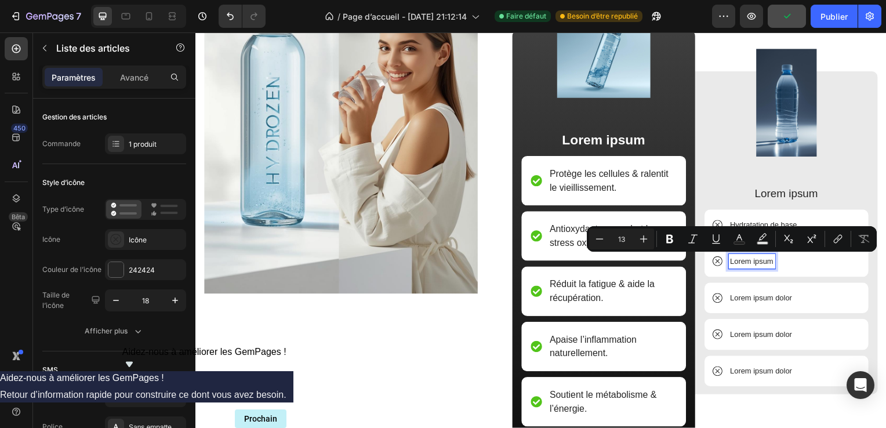
drag, startPoint x: 769, startPoint y: 262, endPoint x: 734, endPoint y: 261, distance: 34.8
click at [734, 261] on p "Lorem ipsum" at bounding box center [756, 264] width 44 height 12
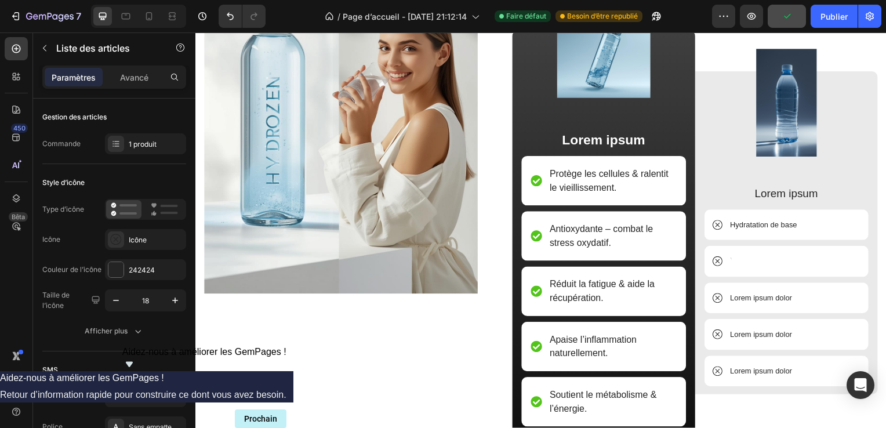
scroll to position [794, 0]
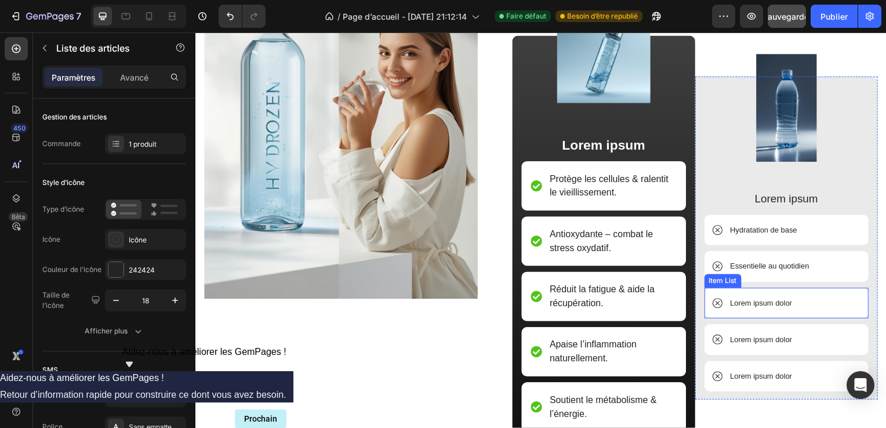
click at [789, 303] on p "Lorem ipsum dolor" at bounding box center [765, 306] width 63 height 12
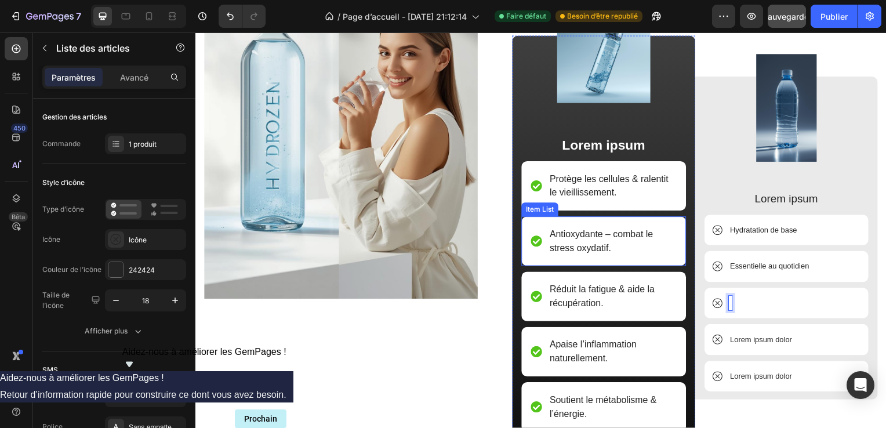
scroll to position [788, 0]
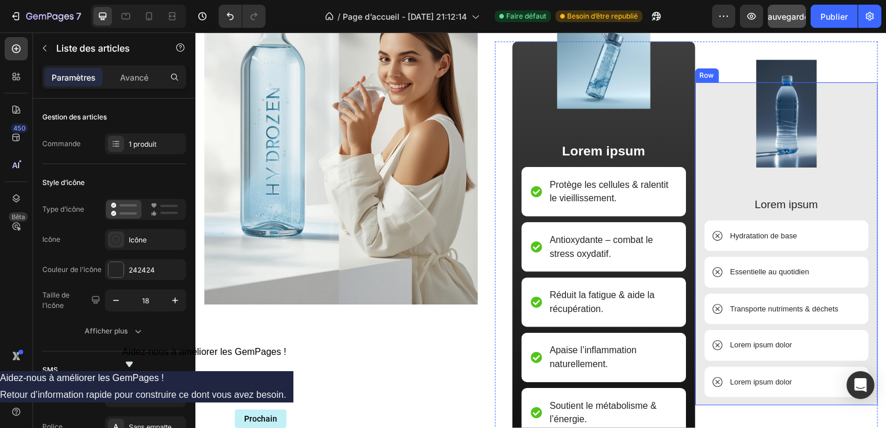
click at [874, 246] on div "Image Lorem ipsum Text Block Hydratation de base Item List Essentielle au quoti…" at bounding box center [791, 246] width 184 height 326
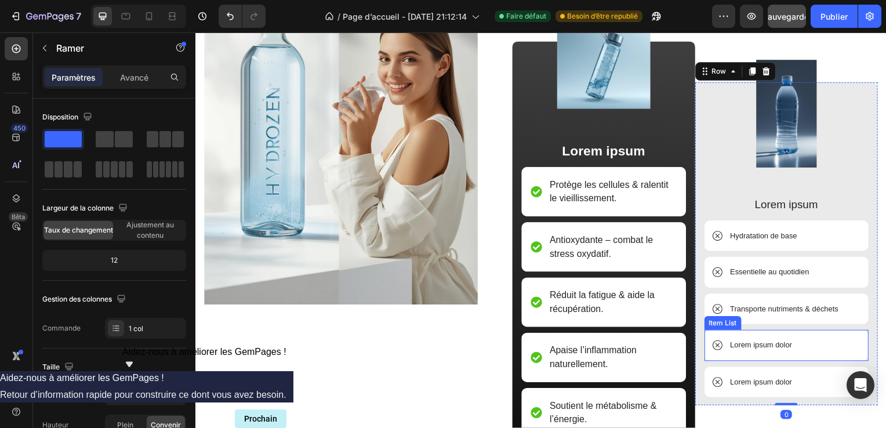
click at [822, 339] on div "Lorem ipsum dolor" at bounding box center [791, 347] width 166 height 31
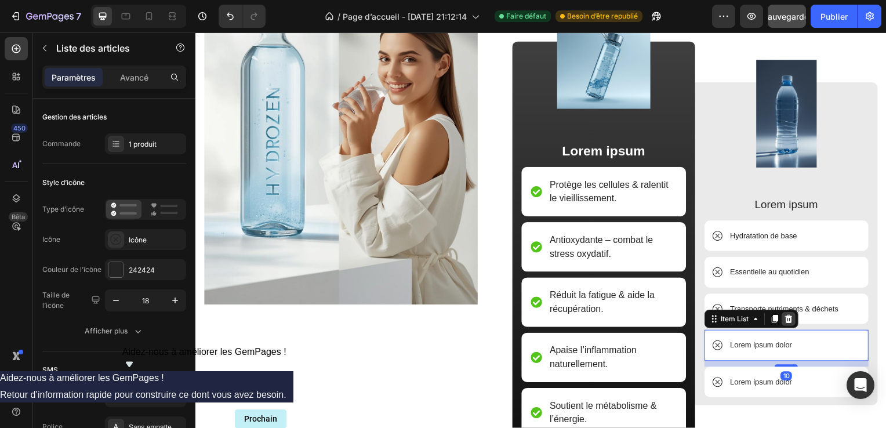
click at [788, 320] on icon at bounding box center [792, 321] width 9 height 9
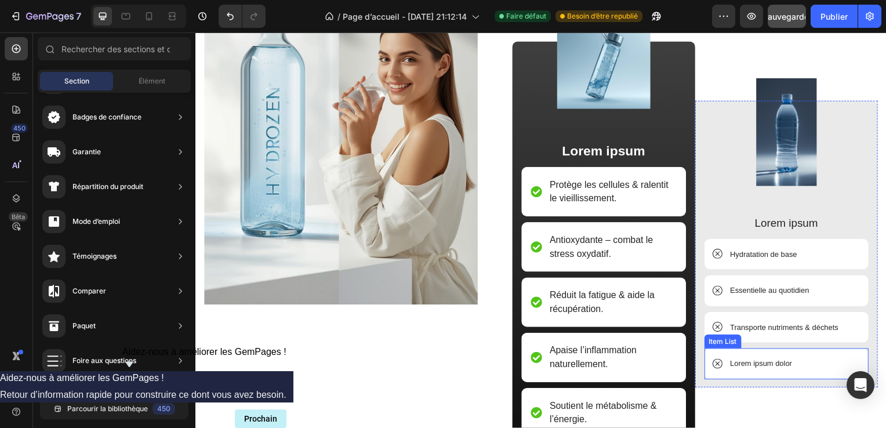
click at [821, 366] on div "Lorem ipsum dolor" at bounding box center [791, 366] width 166 height 31
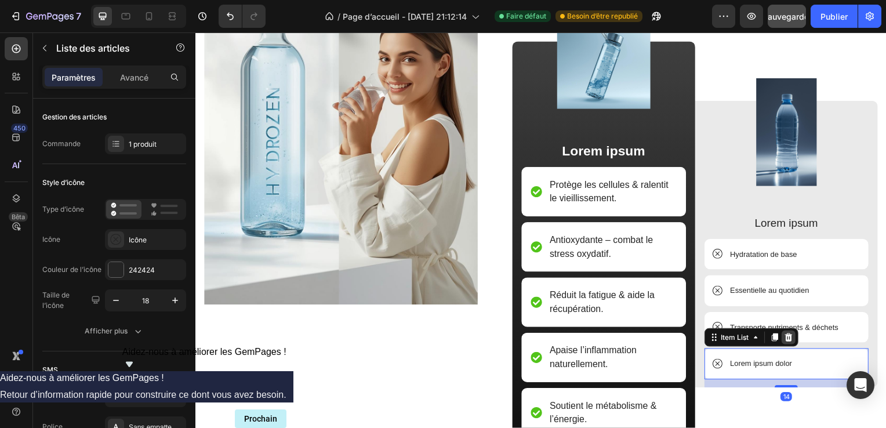
click at [792, 340] on div at bounding box center [793, 340] width 14 height 14
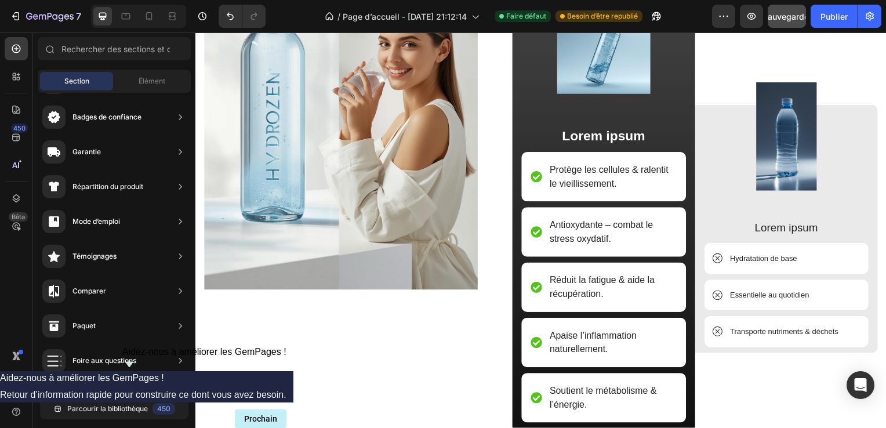
scroll to position [757, 0]
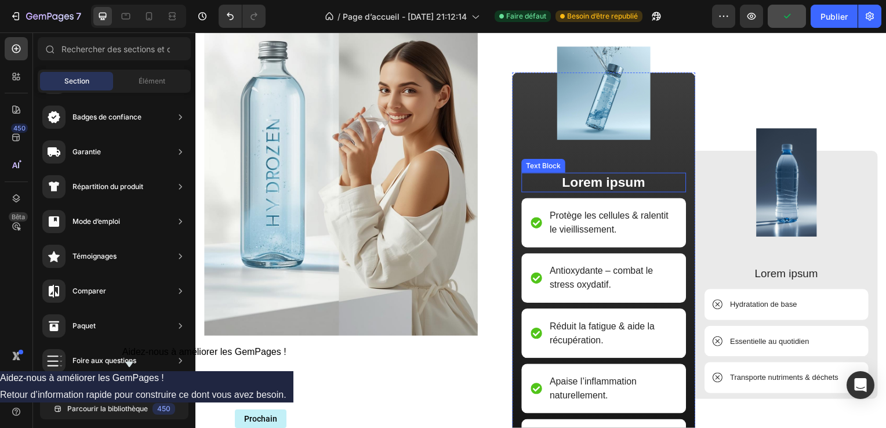
click at [649, 185] on p "Lorem ipsum" at bounding box center [607, 183] width 164 height 17
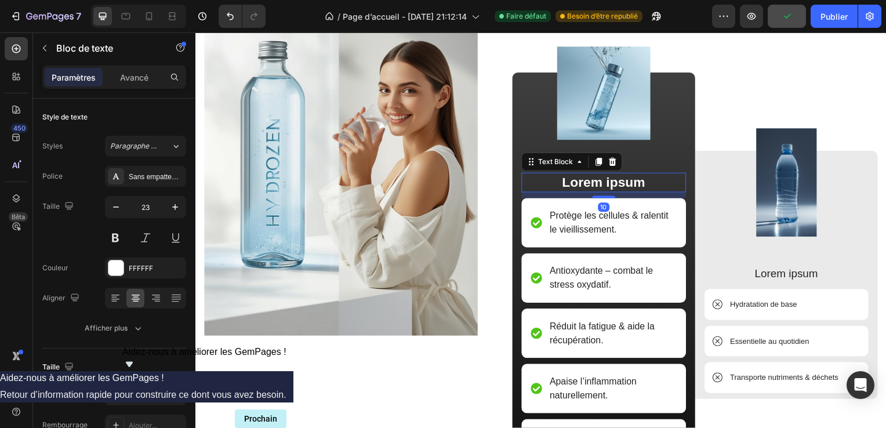
click at [649, 185] on p "Lorem ipsum" at bounding box center [607, 183] width 164 height 17
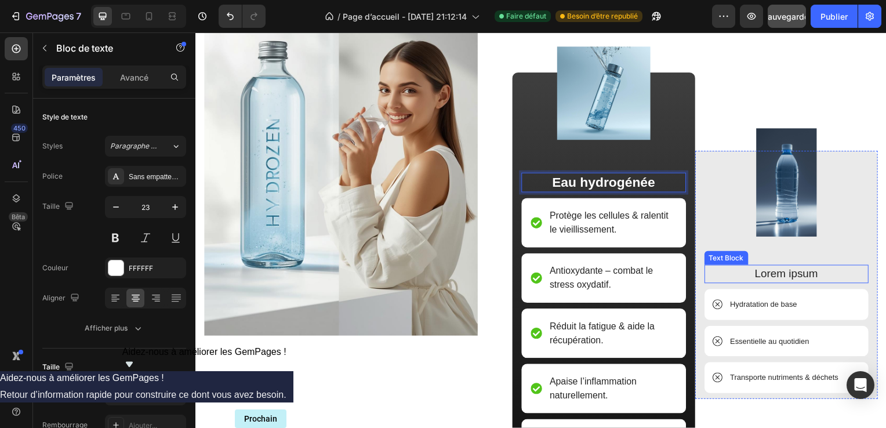
click at [815, 274] on p "Lorem ipsum" at bounding box center [792, 276] width 164 height 17
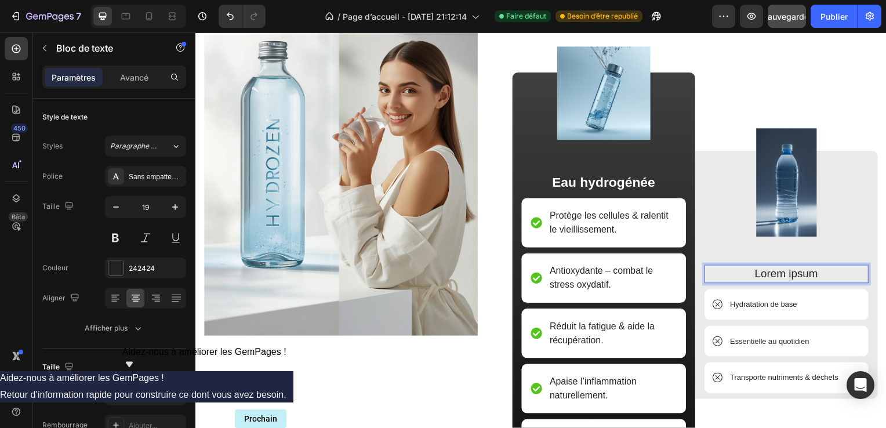
click at [815, 274] on p "Lorem ipsum" at bounding box center [792, 276] width 164 height 17
drag, startPoint x: 815, startPoint y: 274, endPoint x: 762, endPoint y: 269, distance: 53.1
click at [762, 269] on p "Lorem ipsum" at bounding box center [792, 276] width 164 height 17
click at [761, 270] on p "Lorem ipsum" at bounding box center [792, 276] width 164 height 17
click at [826, 269] on p "Lorem ipsum" at bounding box center [792, 276] width 164 height 17
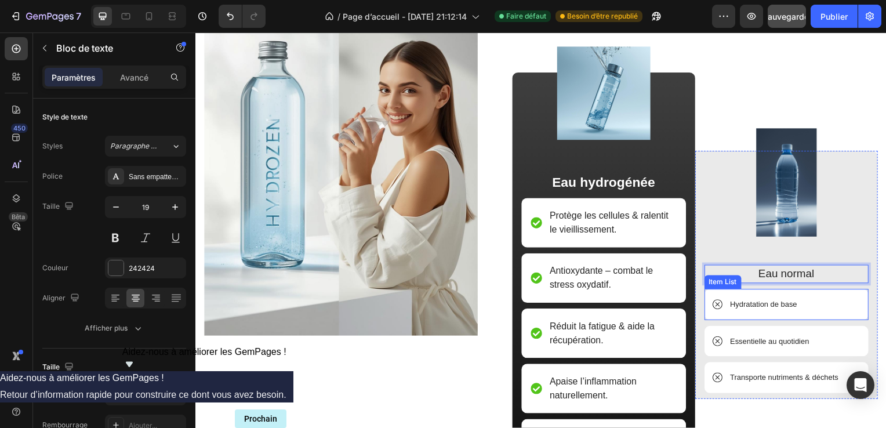
click at [719, 305] on icon at bounding box center [721, 307] width 4 height 4
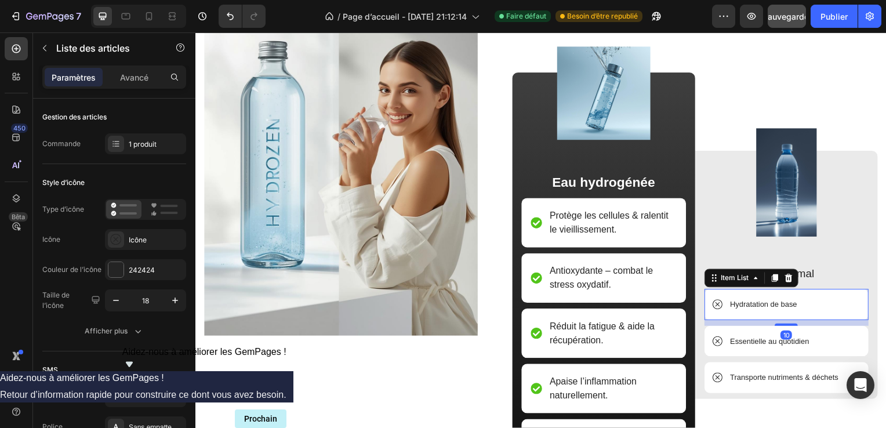
click at [719, 305] on icon at bounding box center [721, 307] width 4 height 4
click at [115, 236] on icon at bounding box center [116, 240] width 12 height 12
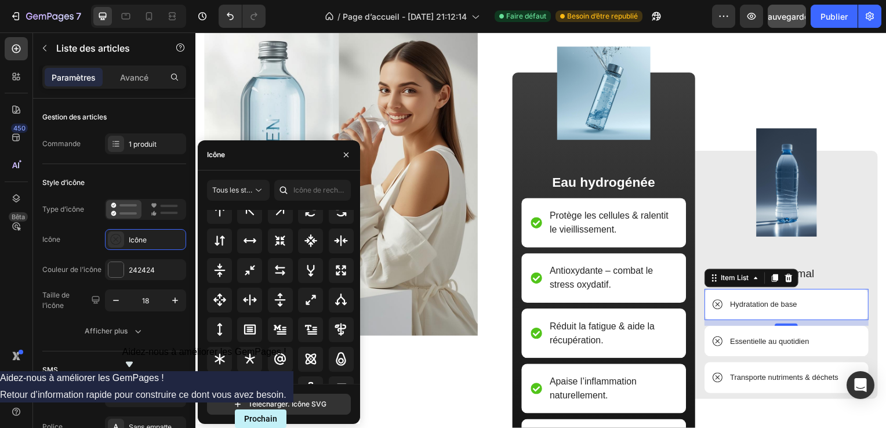
scroll to position [627, 0]
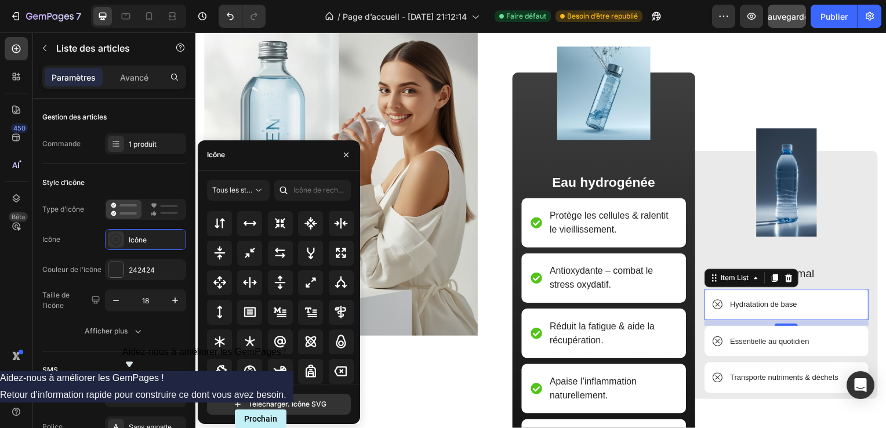
drag, startPoint x: 360, startPoint y: 326, endPoint x: 360, endPoint y: 340, distance: 13.9
click at [360, 340] on div "Tous les styles Toutes les icônes Télécharger. Icône SVG" at bounding box center [279, 297] width 162 height 235
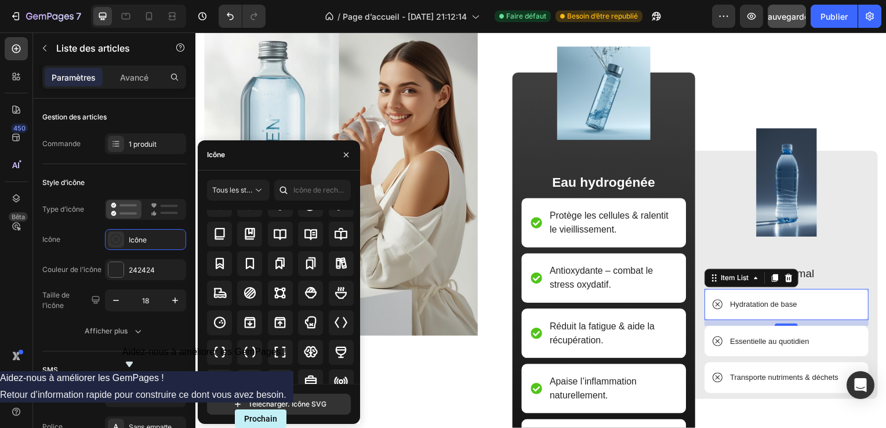
scroll to position [1073, 0]
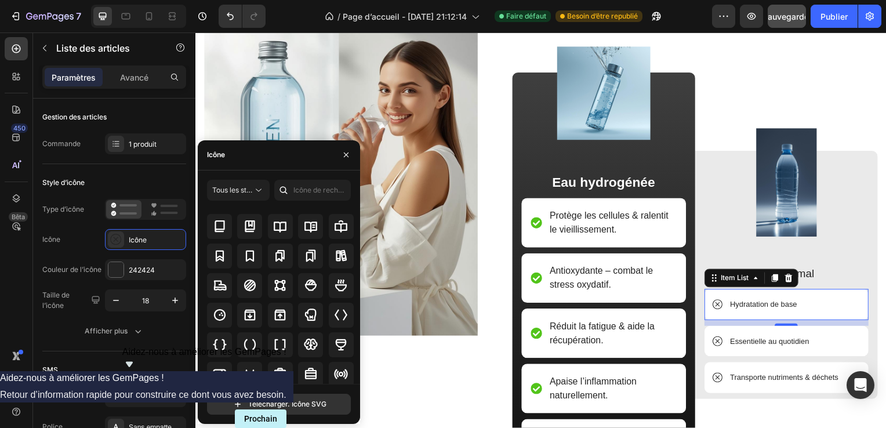
drag, startPoint x: 354, startPoint y: 359, endPoint x: 356, endPoint y: 376, distance: 16.9
click at [356, 376] on div "Toutes les icônes" at bounding box center [283, 297] width 152 height 174
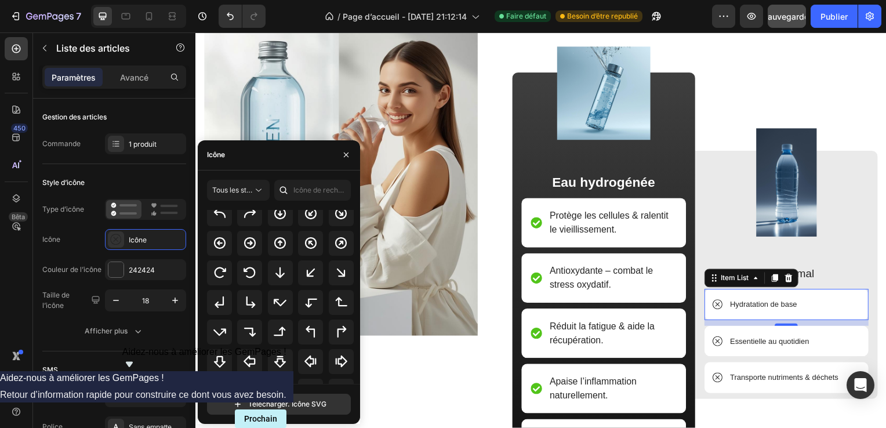
scroll to position [288, 0]
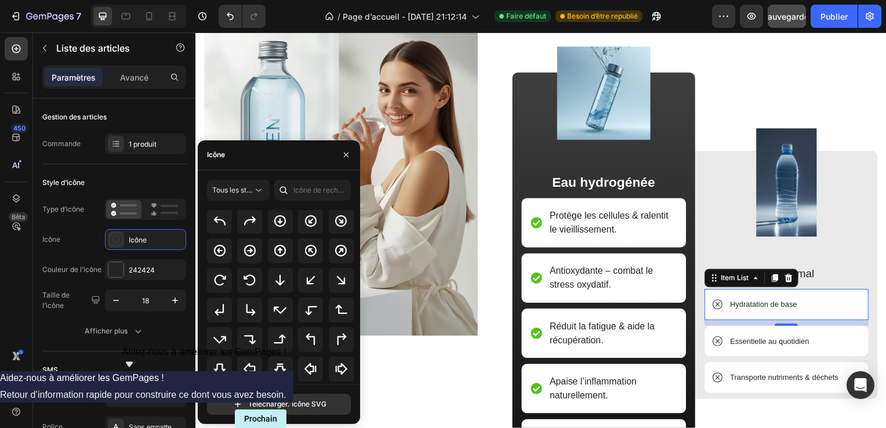
drag, startPoint x: 356, startPoint y: 370, endPoint x: 176, endPoint y: 249, distance: 216.3
click at [278, 312] on icon at bounding box center [280, 310] width 13 height 8
click at [716, 342] on icon at bounding box center [721, 344] width 10 height 10
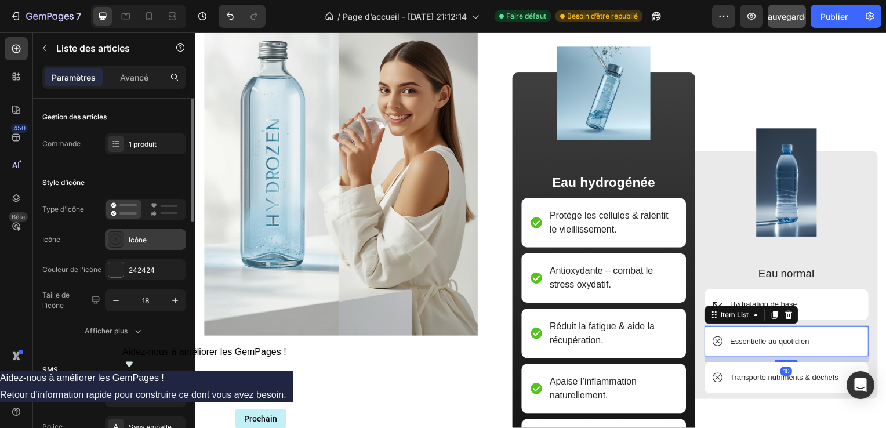
click at [116, 240] on icon at bounding box center [116, 240] width 12 height 12
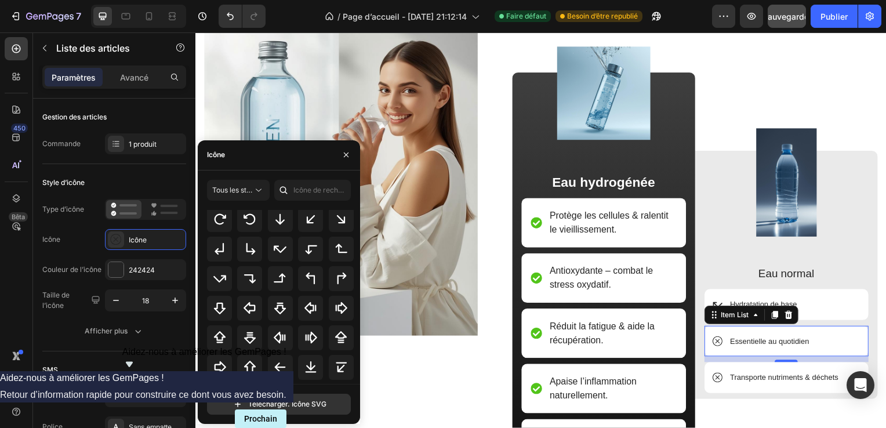
scroll to position [343, 0]
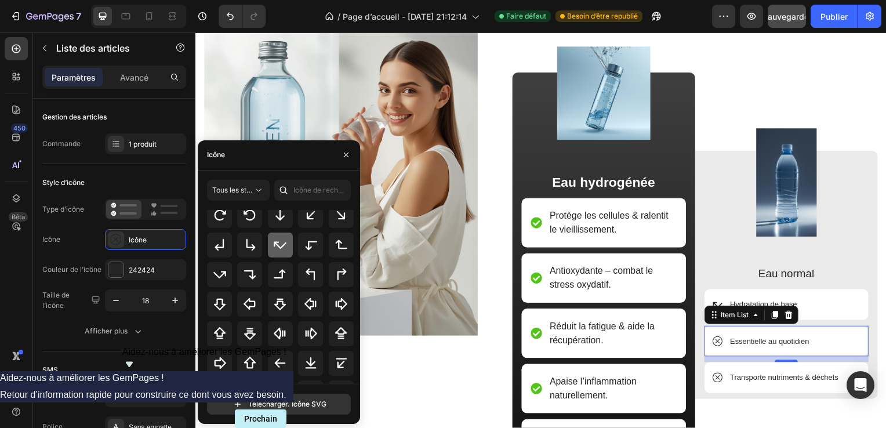
click at [276, 236] on div at bounding box center [280, 245] width 25 height 25
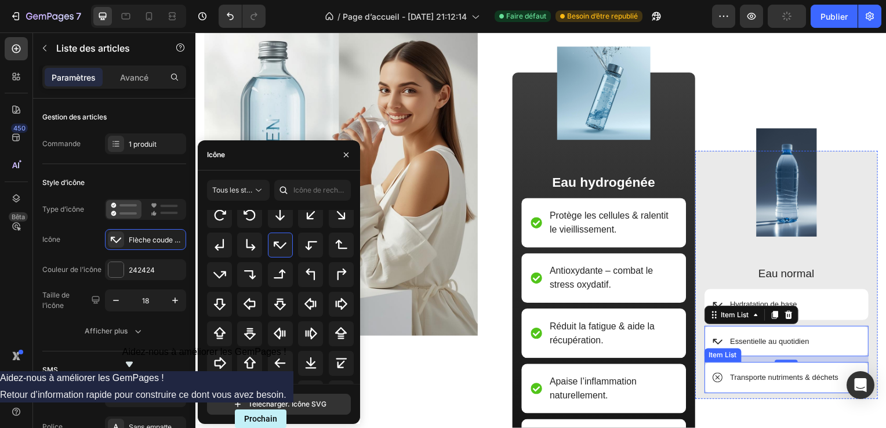
click at [718, 375] on icon at bounding box center [721, 380] width 10 height 10
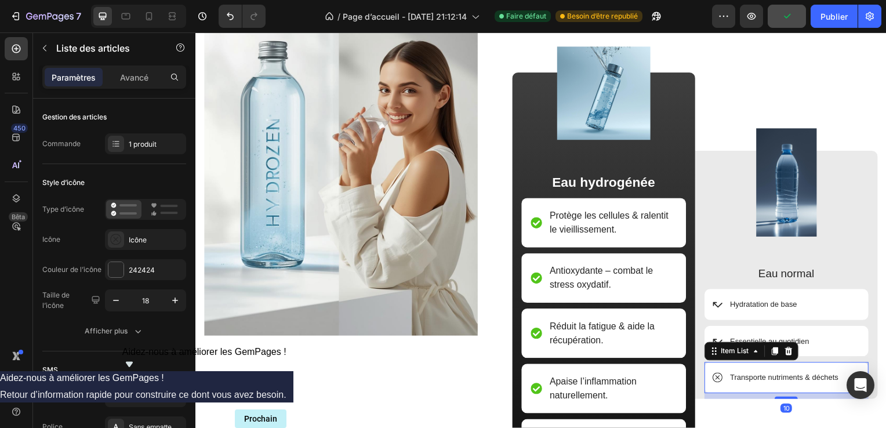
click at [718, 375] on icon at bounding box center [721, 380] width 10 height 10
click at [110, 237] on icon at bounding box center [116, 240] width 12 height 12
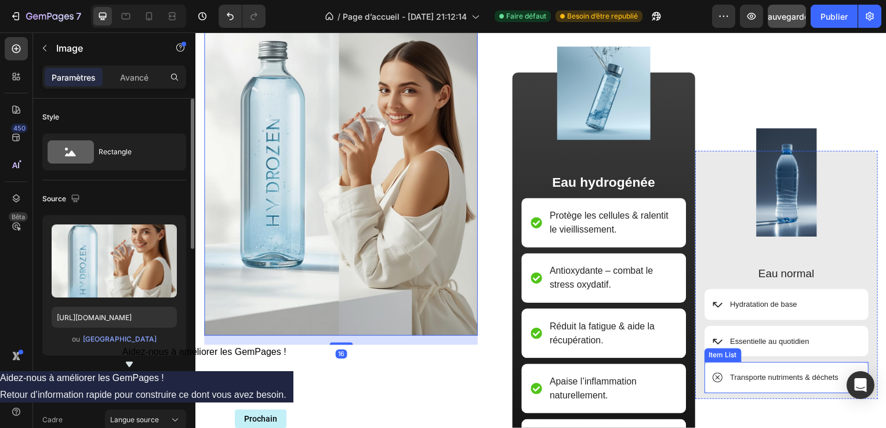
click at [720, 370] on div "Transporte nutriments & déchets" at bounding box center [791, 380] width 166 height 31
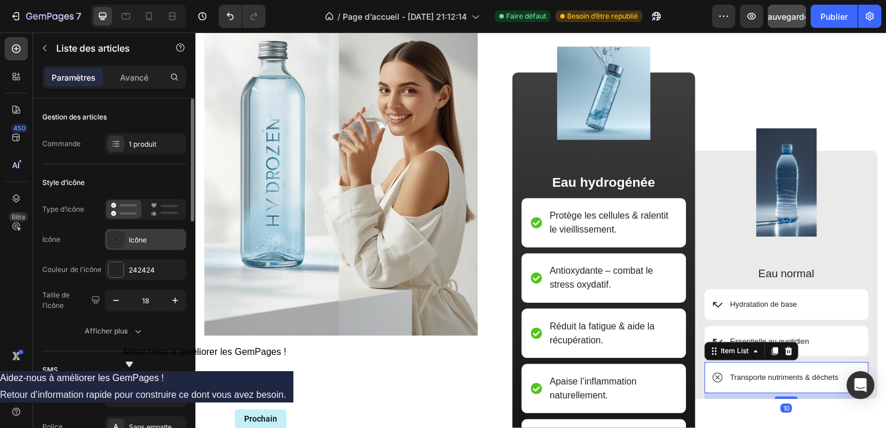
click at [127, 238] on div "Icône" at bounding box center [145, 239] width 81 height 21
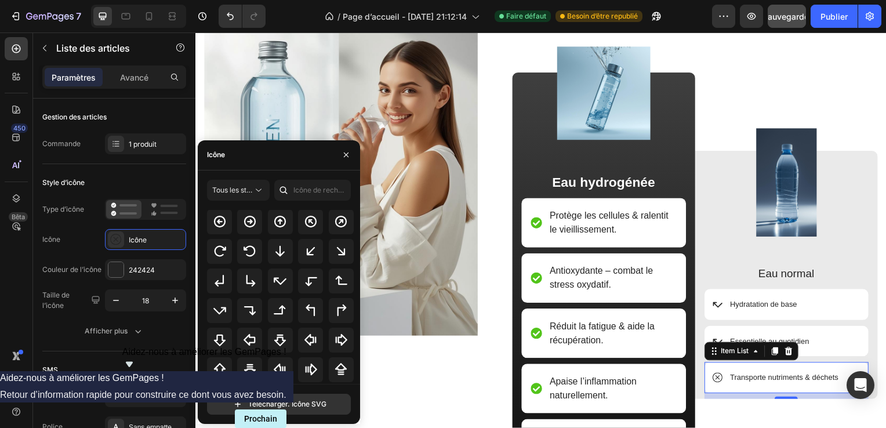
scroll to position [332, 0]
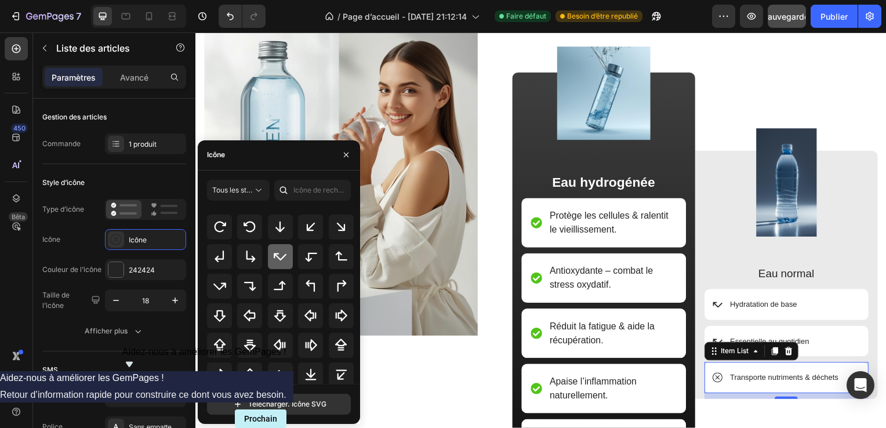
click at [274, 253] on icon at bounding box center [280, 256] width 14 height 14
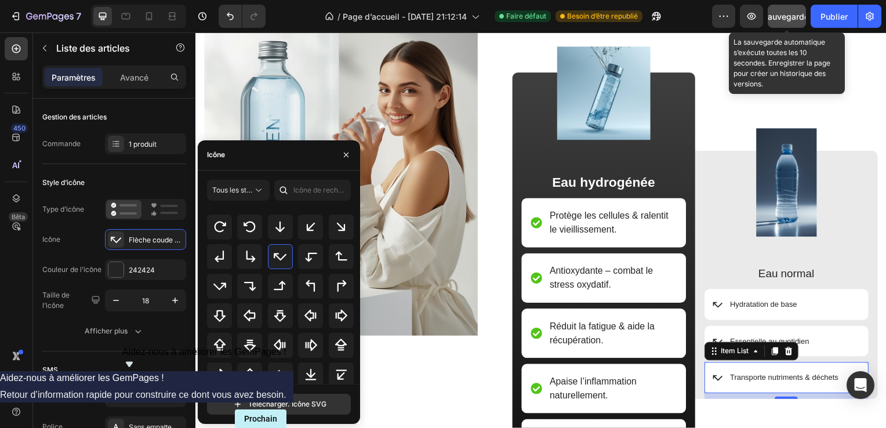
click at [793, 16] on span "Sauvegarder" at bounding box center [787, 17] width 49 height 10
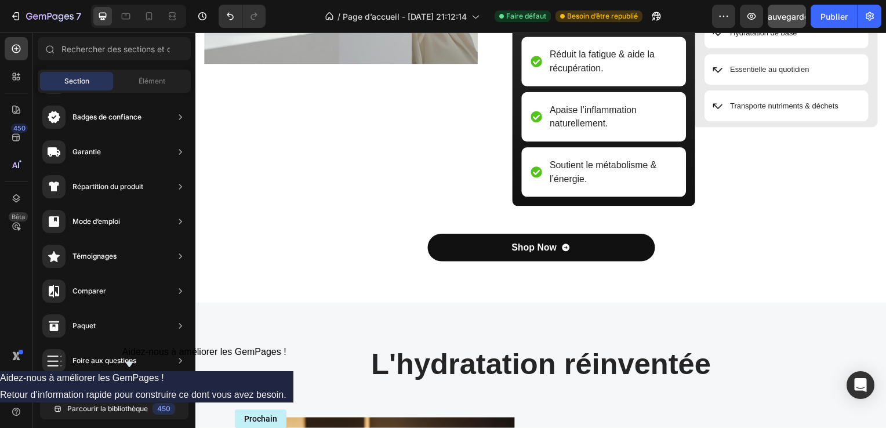
scroll to position [1044, 0]
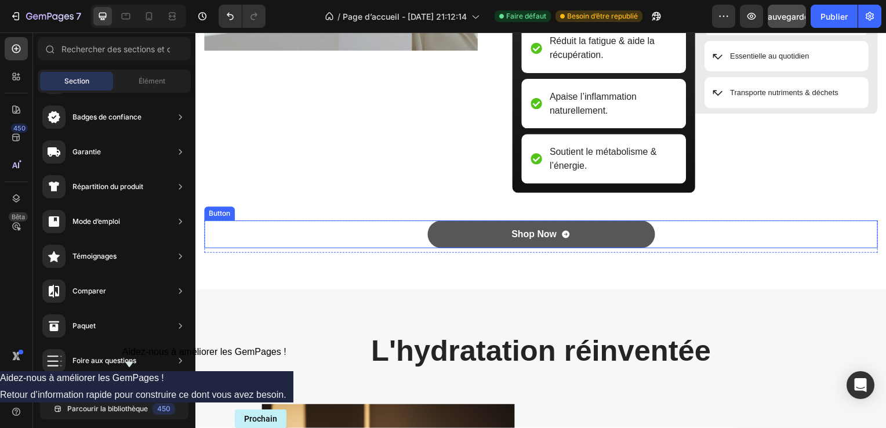
click at [556, 231] on div "Shop Now" at bounding box center [543, 236] width 59 height 12
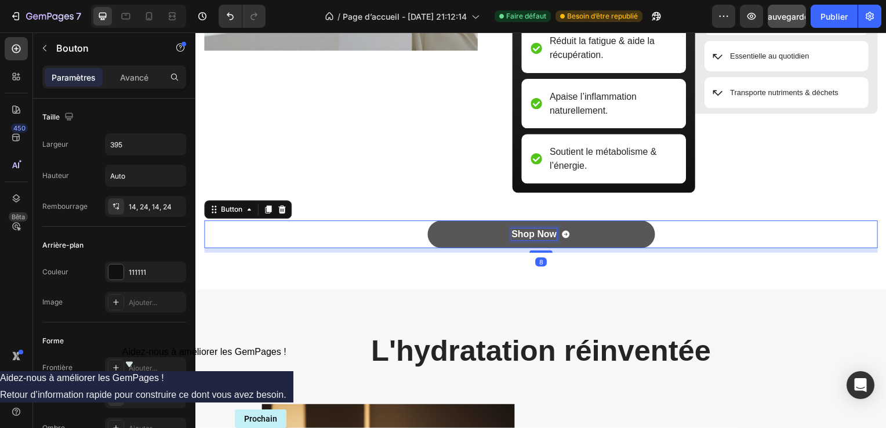
click at [552, 231] on div "Shop Now" at bounding box center [536, 236] width 45 height 12
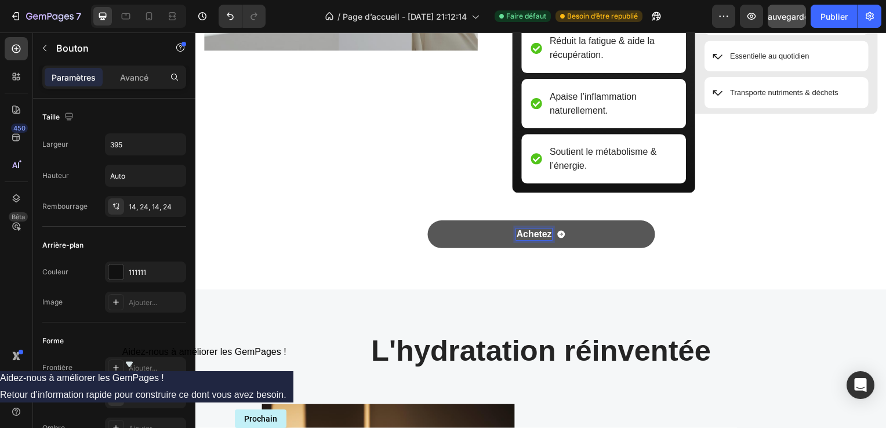
click at [429, 222] on button "Achetez" at bounding box center [543, 236] width 229 height 28
click at [429, 222] on button "Achetez maintenan" at bounding box center [543, 236] width 229 height 28
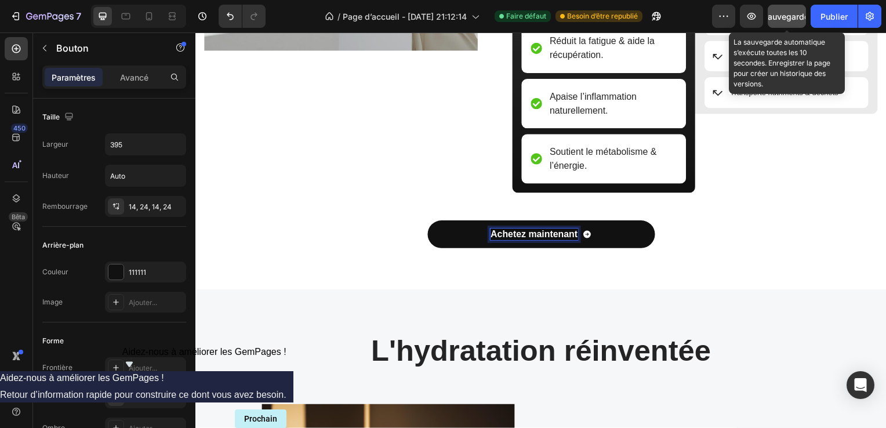
click at [787, 15] on span "Sauvegarder" at bounding box center [787, 17] width 49 height 10
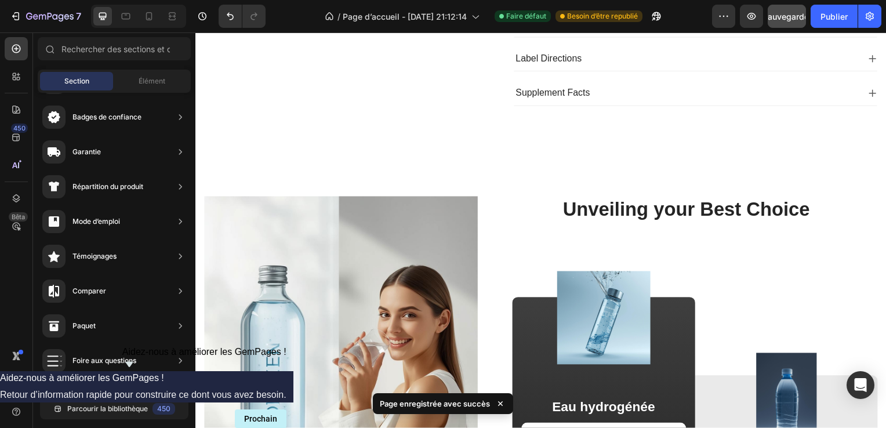
scroll to position [429, 0]
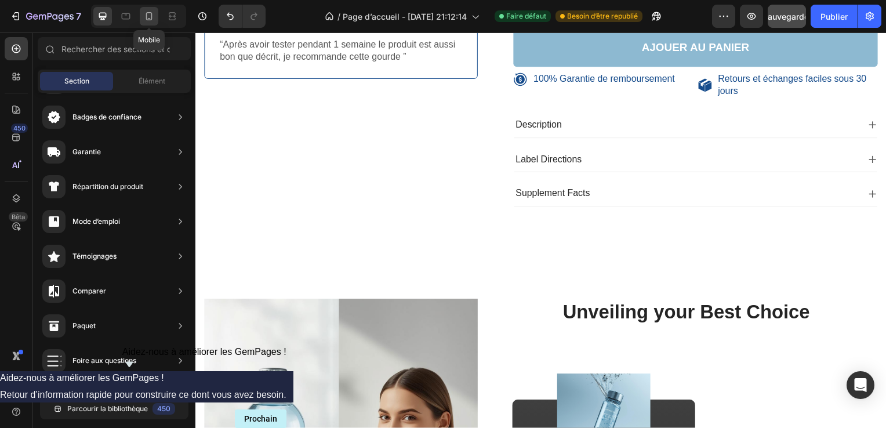
click at [149, 19] on icon at bounding box center [149, 16] width 12 height 12
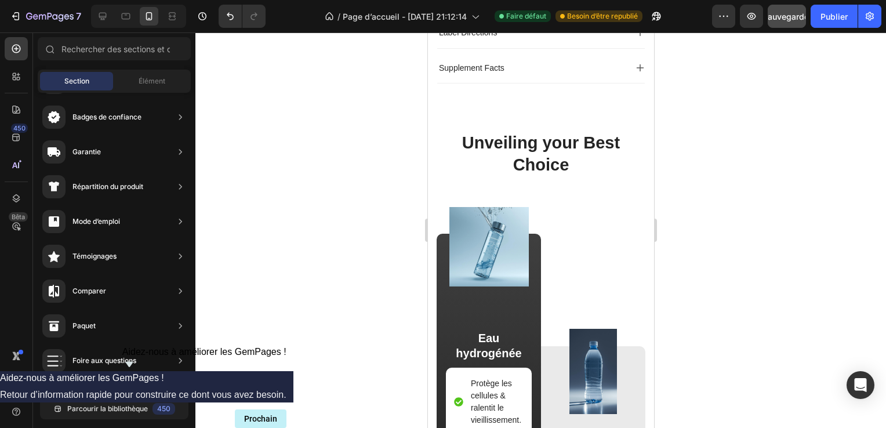
scroll to position [387, 0]
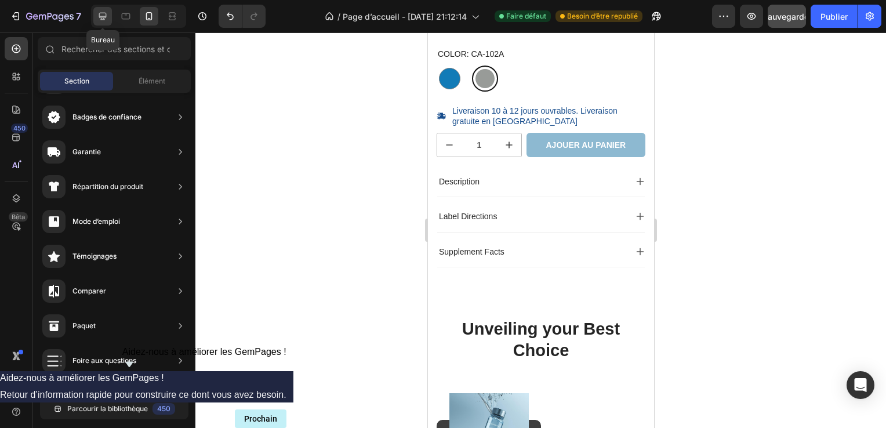
click at [102, 20] on icon at bounding box center [103, 17] width 8 height 8
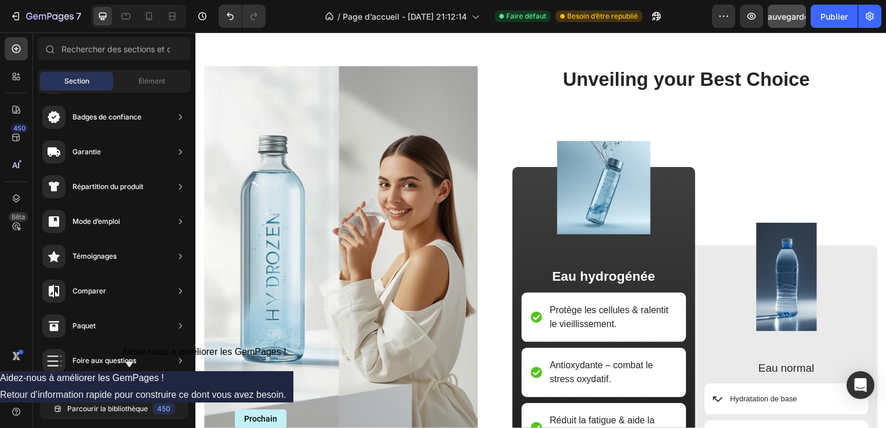
scroll to position [609, 0]
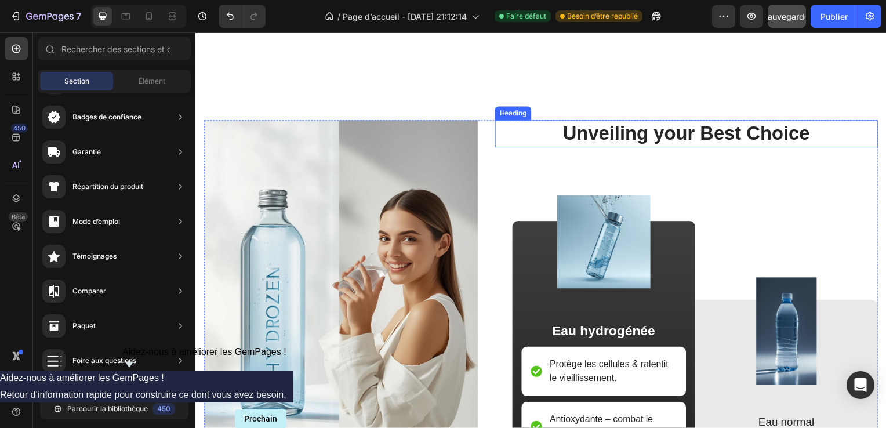
click at [820, 132] on h2 "Unveiling your Best Choice" at bounding box center [690, 134] width 386 height 27
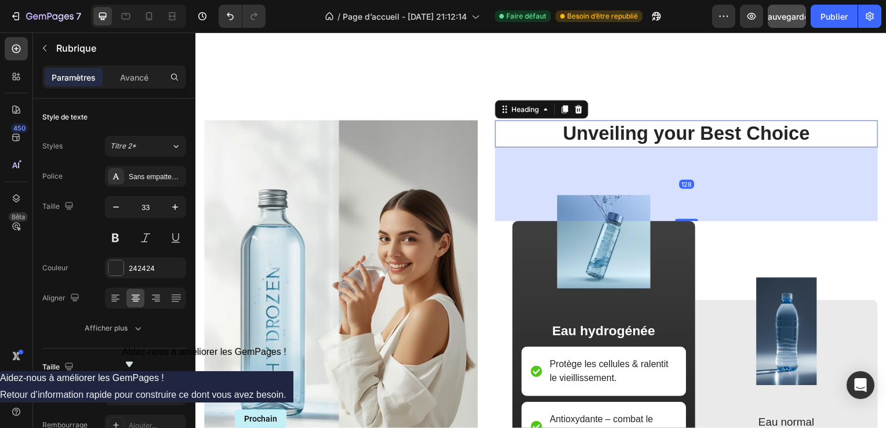
click at [820, 132] on h2 "Unveiling your Best Choice" at bounding box center [690, 134] width 386 height 27
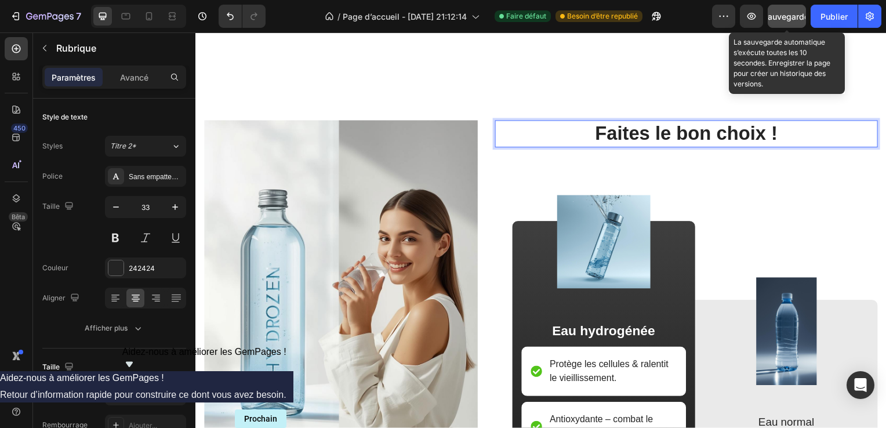
click at [795, 13] on span "Sauvegarder" at bounding box center [787, 17] width 49 height 10
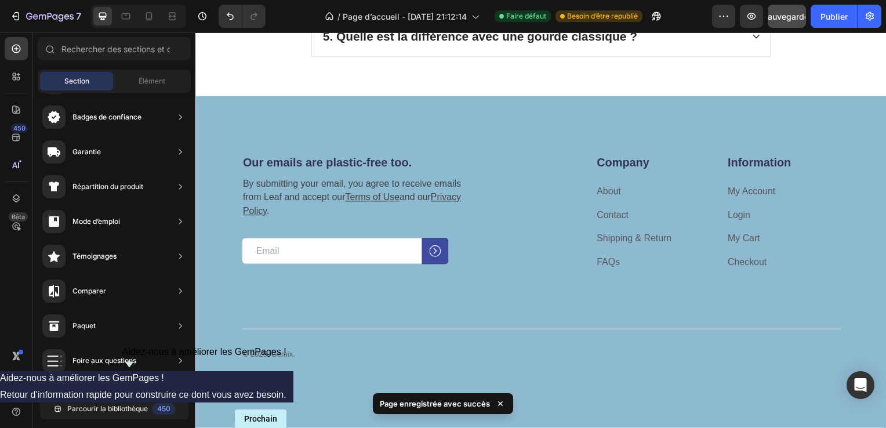
scroll to position [2040, 0]
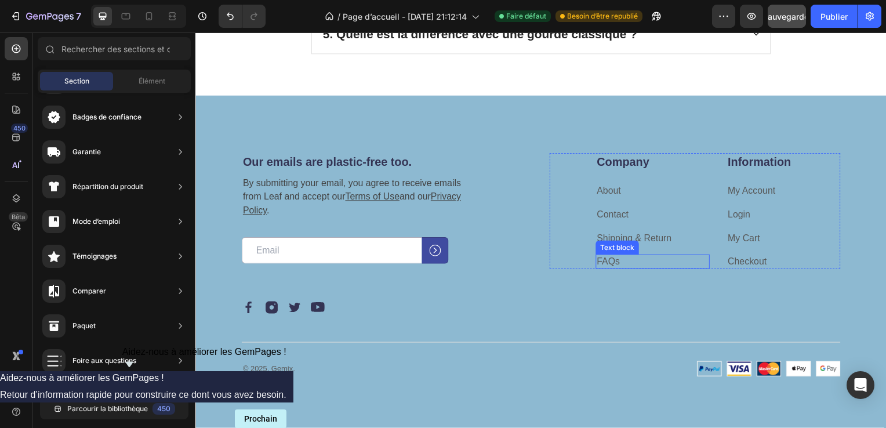
click at [630, 259] on p "FAQs" at bounding box center [656, 264] width 113 height 12
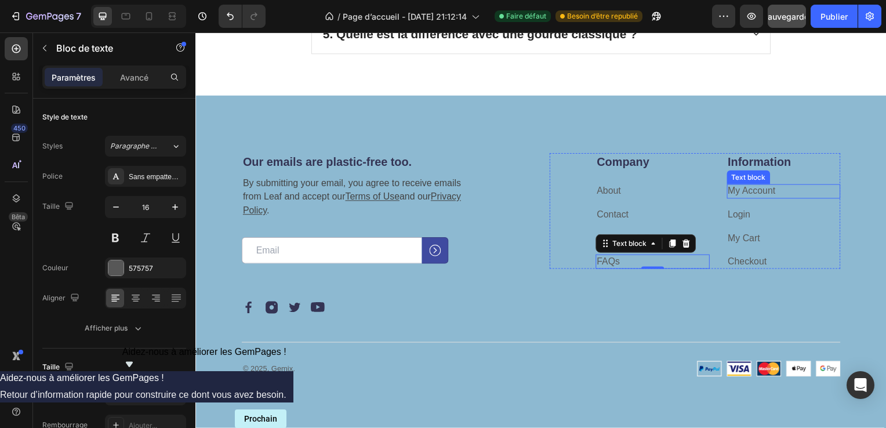
click at [789, 188] on p "My Account" at bounding box center [788, 193] width 113 height 12
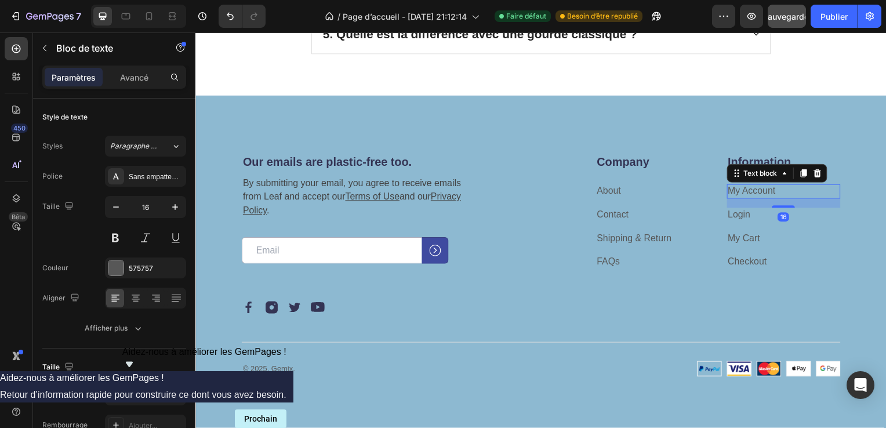
click at [789, 188] on p "My Account" at bounding box center [788, 193] width 113 height 12
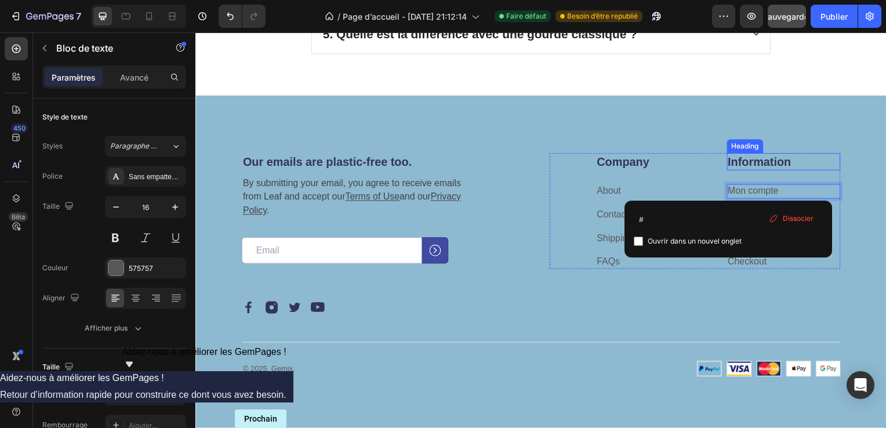
click at [831, 155] on p "Information" at bounding box center [788, 162] width 113 height 15
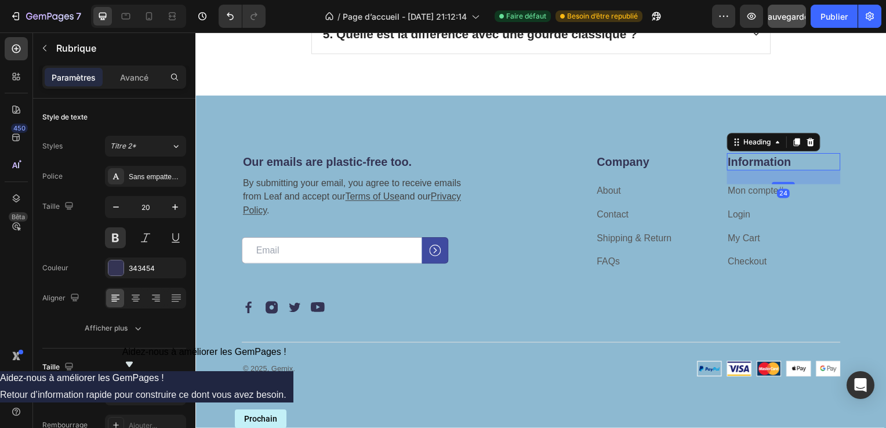
click at [809, 159] on p "Information" at bounding box center [788, 162] width 113 height 15
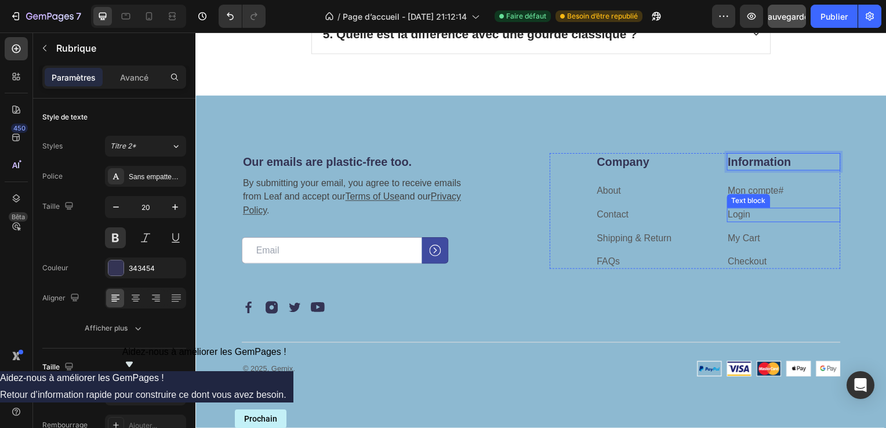
click at [751, 211] on p "Login" at bounding box center [788, 217] width 113 height 12
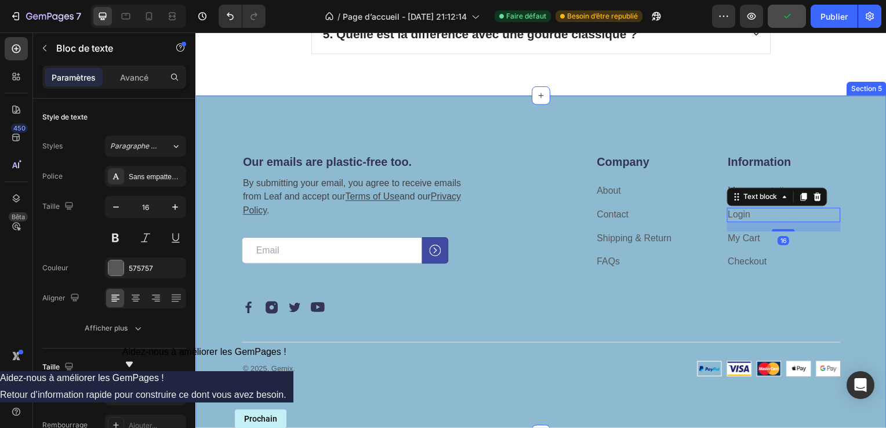
click at [852, 180] on div "Our emails are plastic-free too. Heading By submitting your email, you agree to…" at bounding box center [544, 266] width 696 height 341
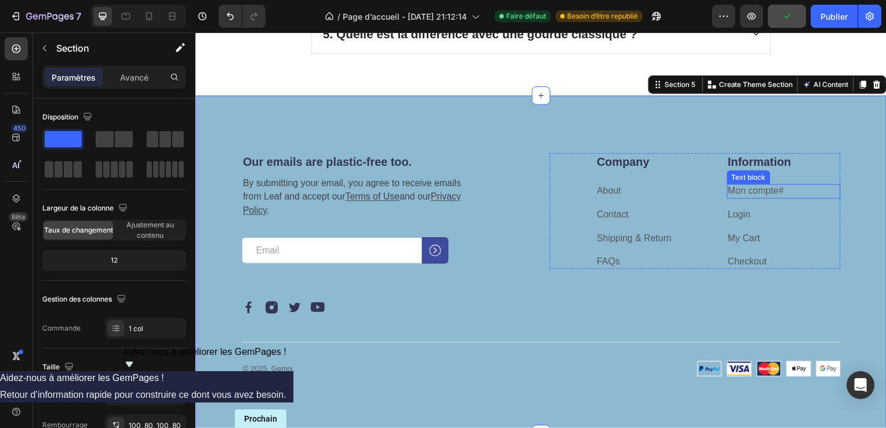
click at [792, 187] on p "Mon compte #" at bounding box center [788, 193] width 113 height 12
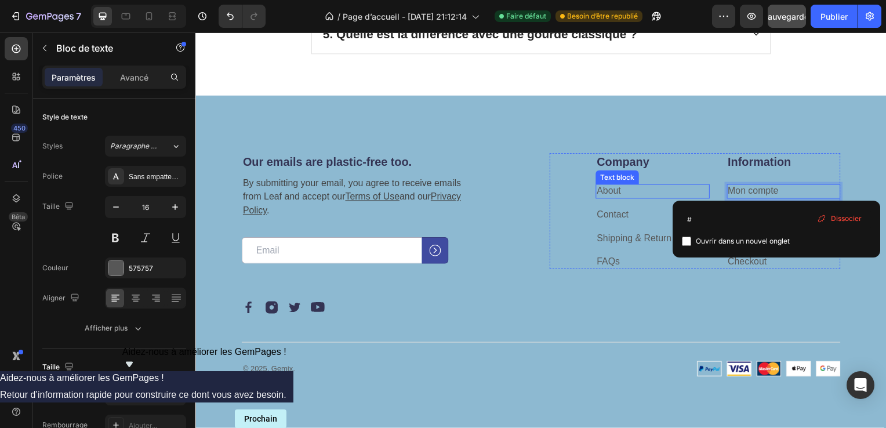
click at [686, 187] on p "About" at bounding box center [656, 193] width 113 height 12
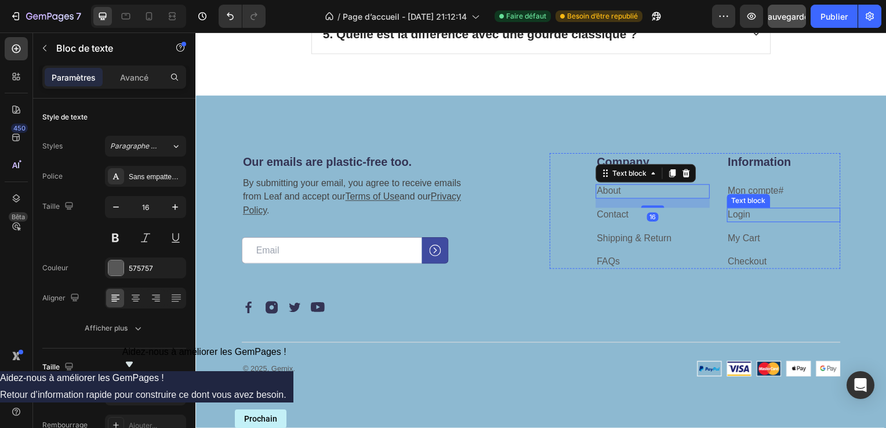
click at [759, 217] on p "Login" at bounding box center [788, 217] width 113 height 12
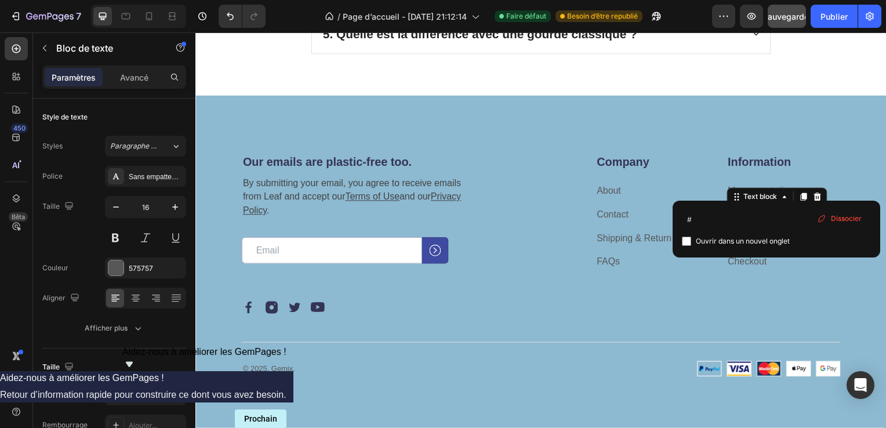
click at [759, 216] on p "Login" at bounding box center [788, 217] width 113 height 12
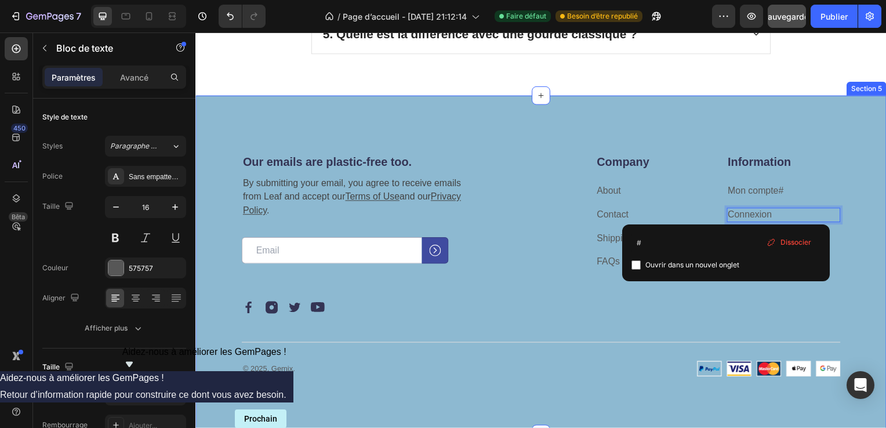
click at [866, 231] on div "Our emails are plastic-free too. Heading By submitting your email, you agree to…" at bounding box center [544, 266] width 696 height 341
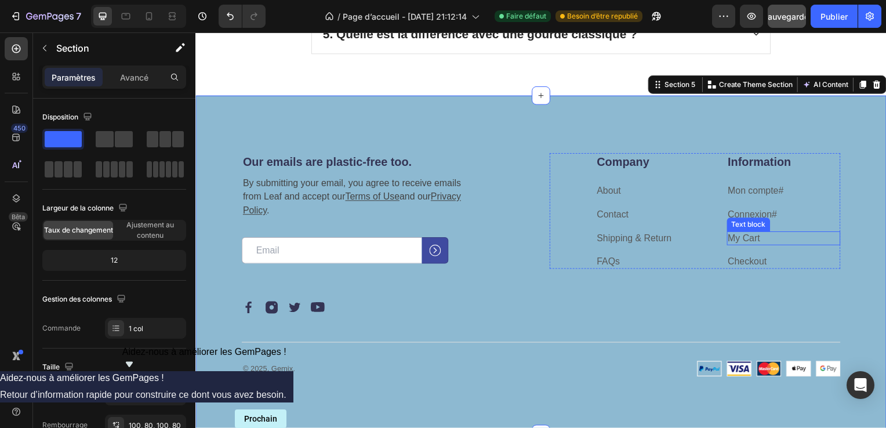
click at [759, 239] on p "My Cart" at bounding box center [788, 240] width 113 height 12
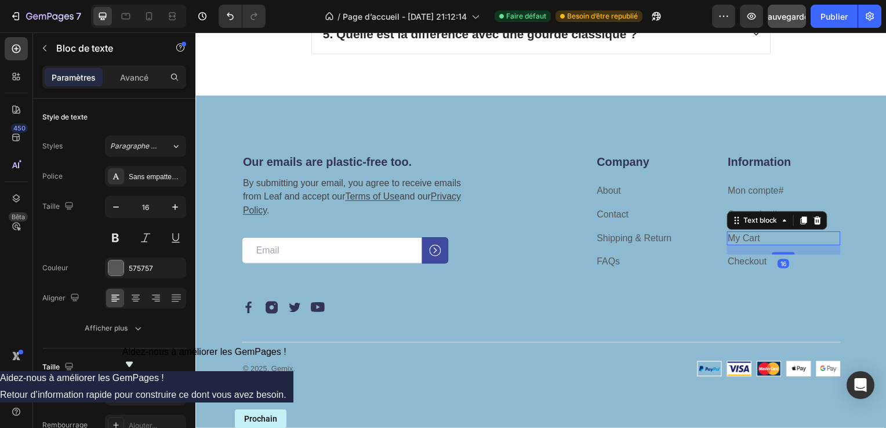
click at [761, 237] on p "My Cart" at bounding box center [788, 240] width 113 height 12
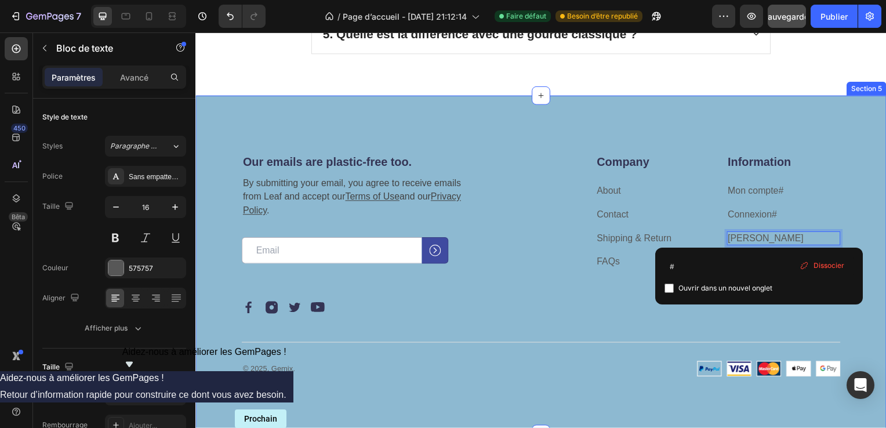
click at [875, 218] on div "Our emails are plastic-free too. Heading By submitting your email, you agree to…" at bounding box center [544, 266] width 696 height 341
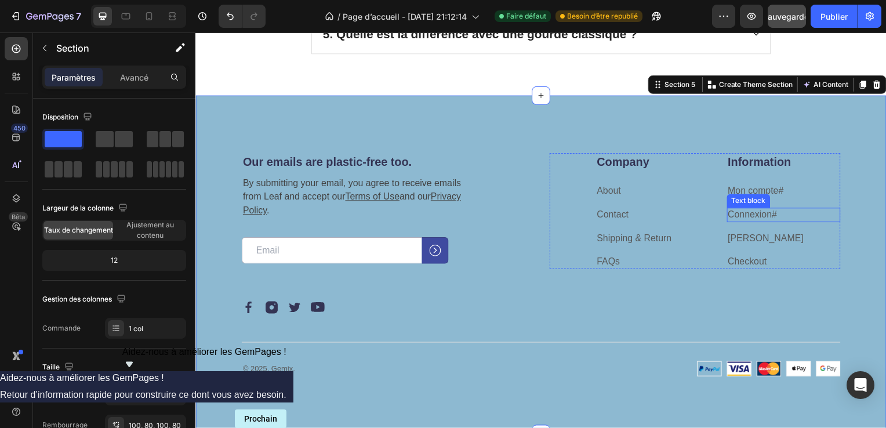
click at [776, 213] on p "Connexion #" at bounding box center [788, 217] width 113 height 12
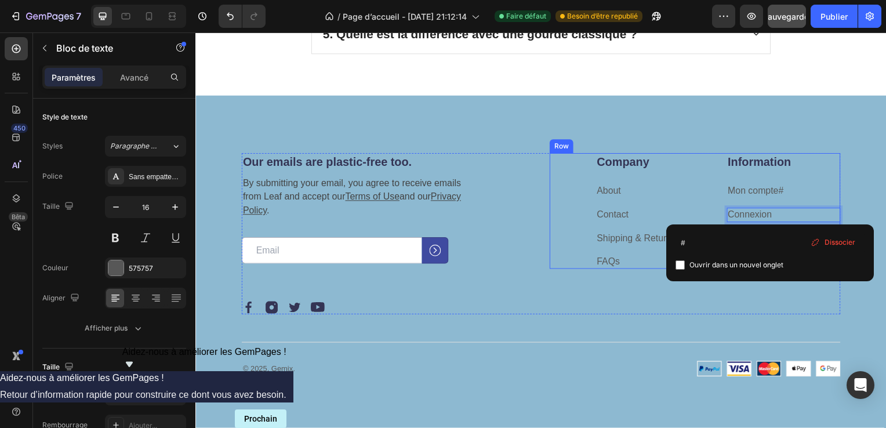
click at [791, 180] on div "Information Heading Mon compte # Text block Connexion Text block 16 Ma carte Te…" at bounding box center [788, 212] width 115 height 117
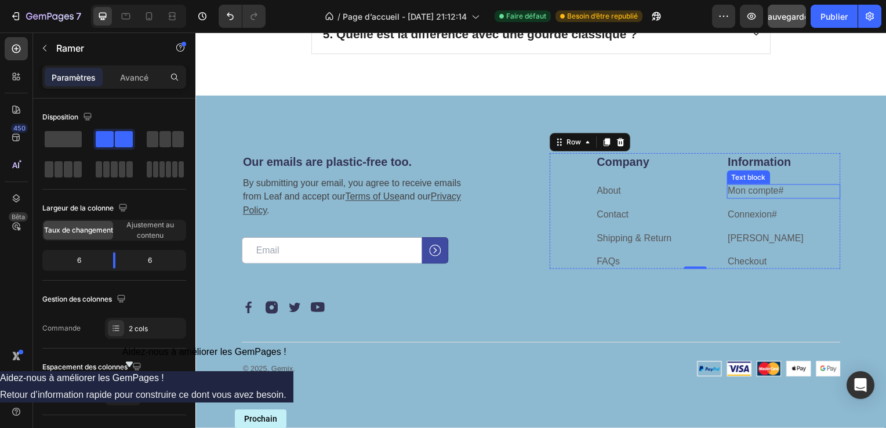
click at [790, 190] on p "Mon compte #" at bounding box center [788, 193] width 113 height 12
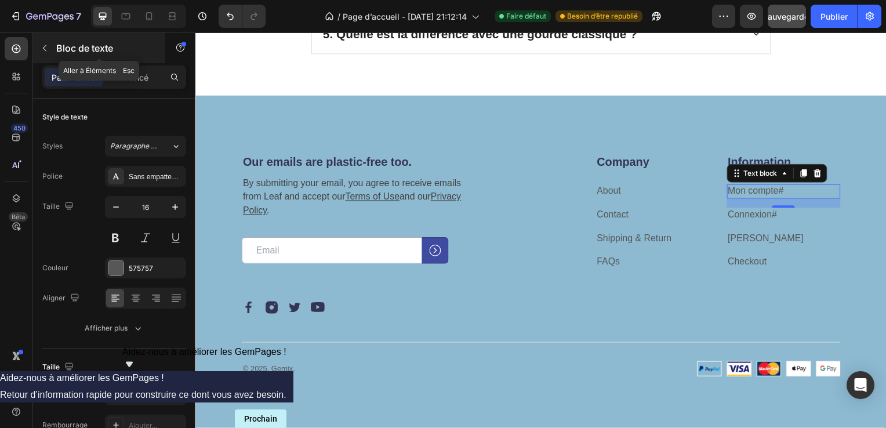
click at [43, 49] on icon "button" at bounding box center [44, 48] width 9 height 9
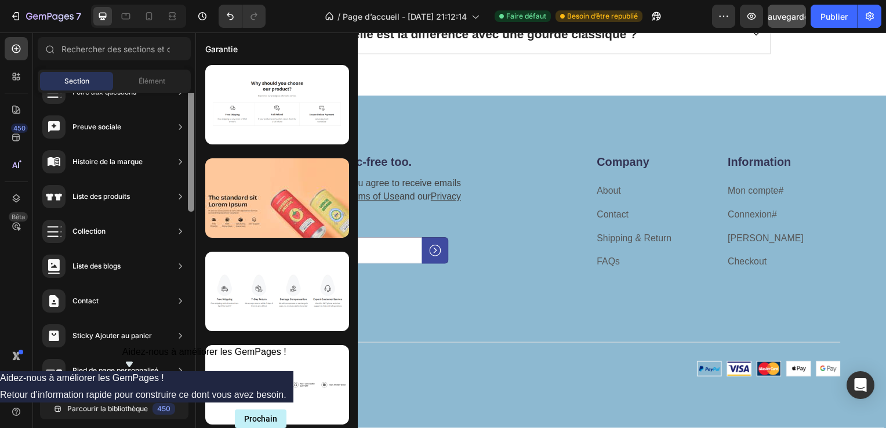
scroll to position [52, 0]
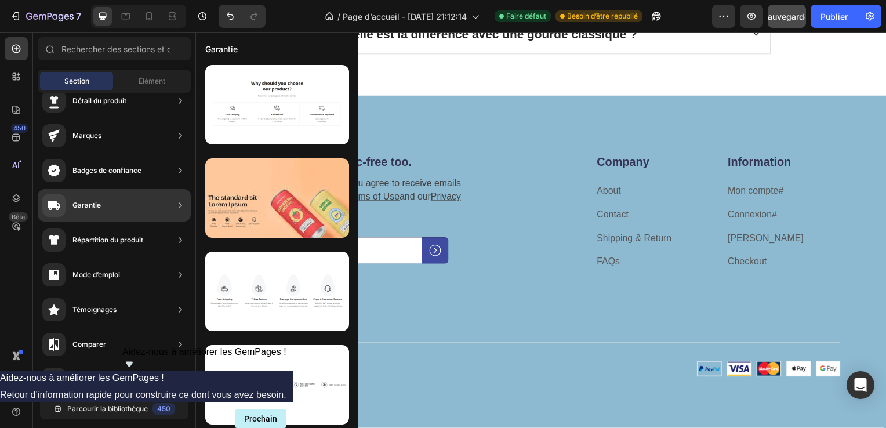
drag, startPoint x: 193, startPoint y: 240, endPoint x: 191, endPoint y: 216, distance: 23.8
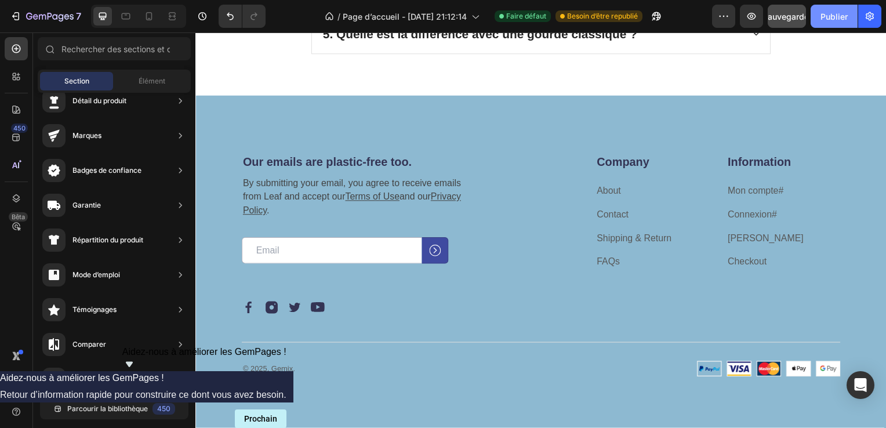
click at [827, 16] on font "Publier" at bounding box center [834, 16] width 27 height 12
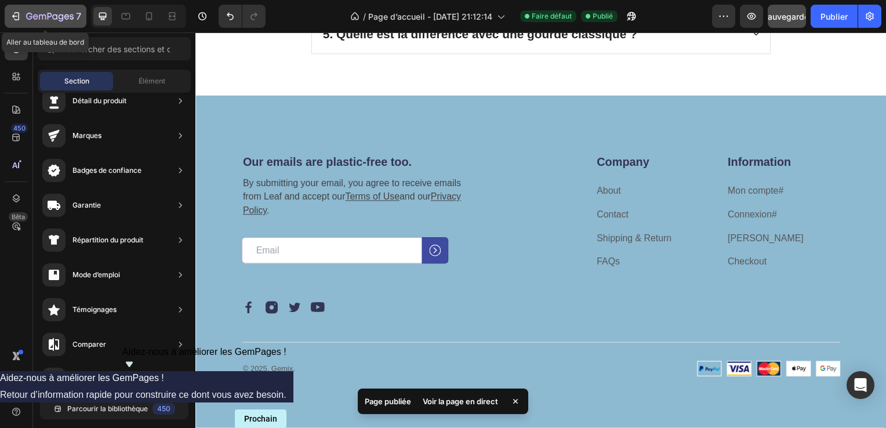
click at [9, 13] on button "7" at bounding box center [46, 16] width 82 height 23
